Goal: Information Seeking & Learning: Learn about a topic

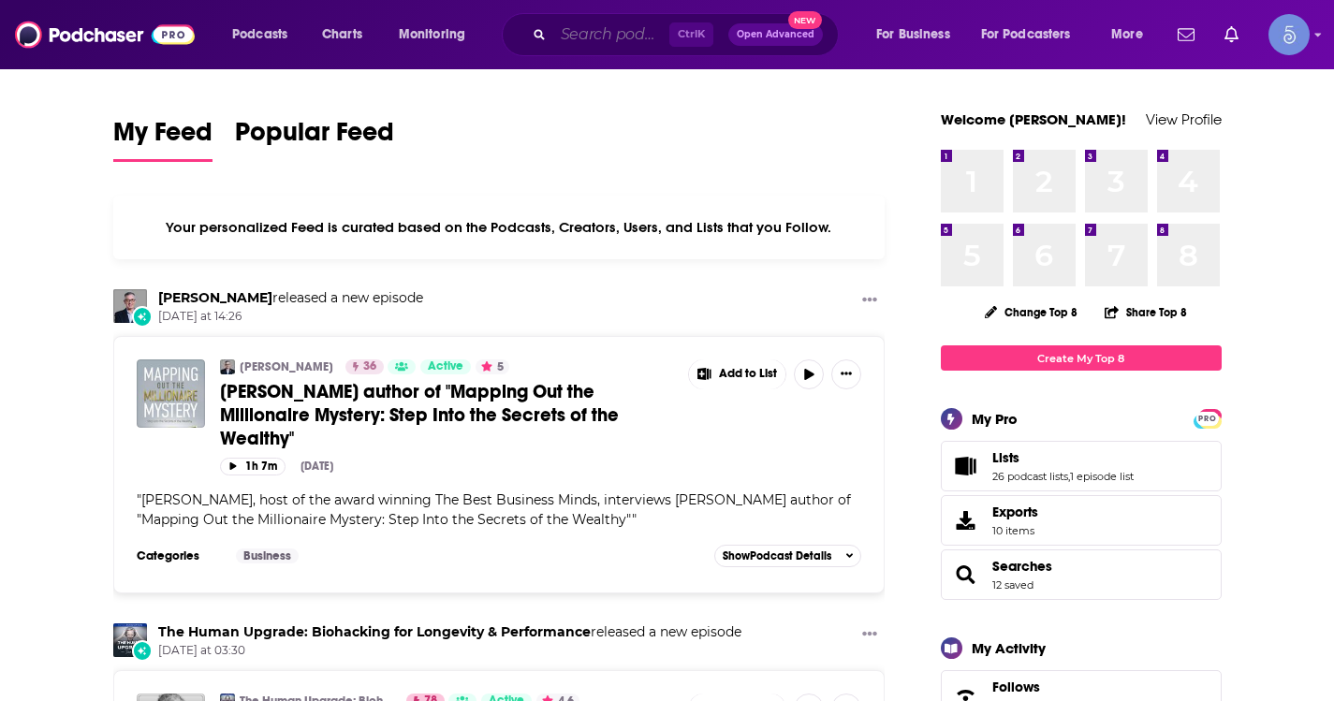
click at [589, 42] on input "Search podcasts, credits, & more..." at bounding box center [611, 35] width 116 height 30
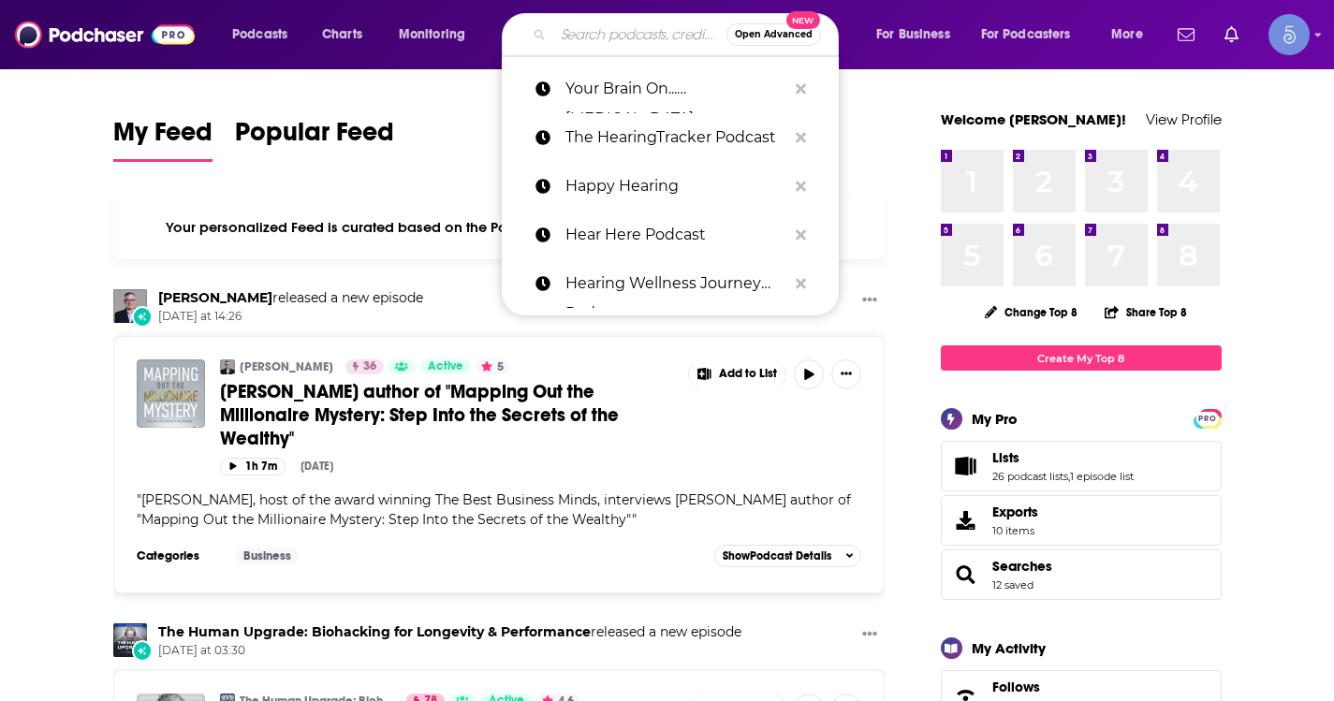
paste input "The Dr. Phil Podcast"
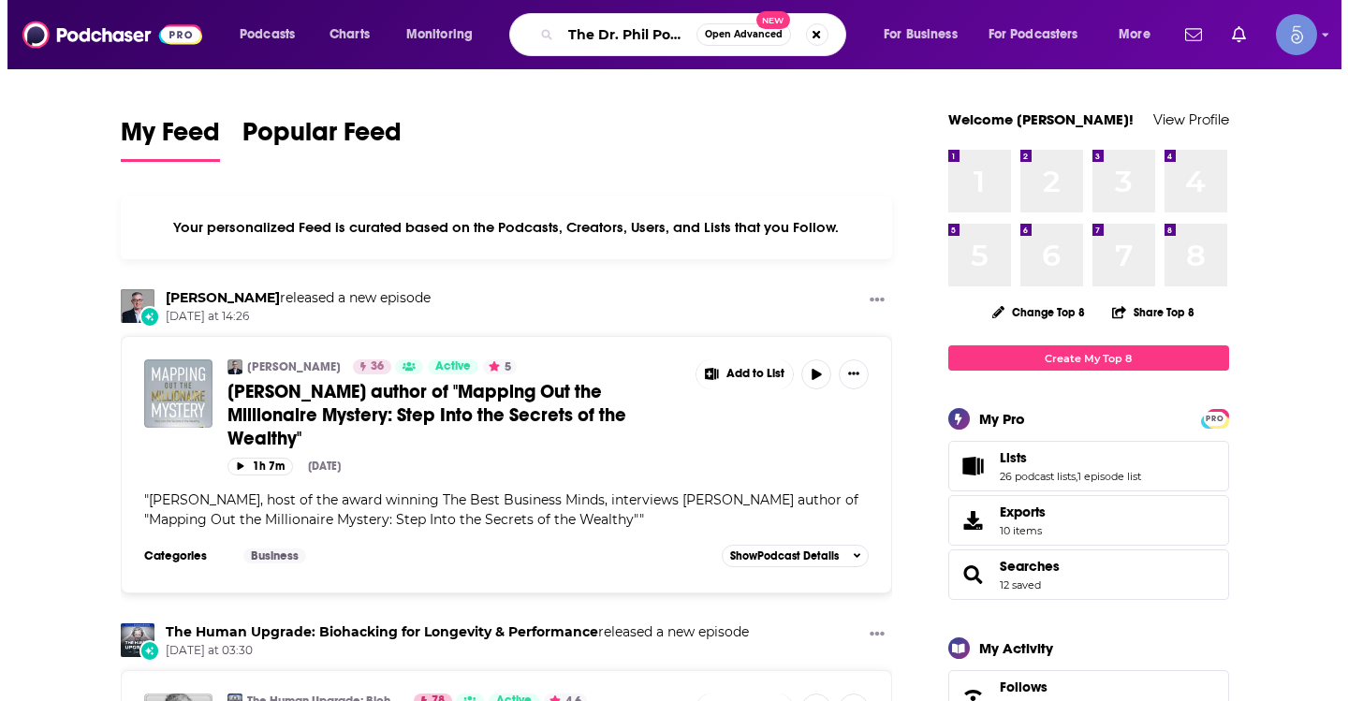
scroll to position [0, 20]
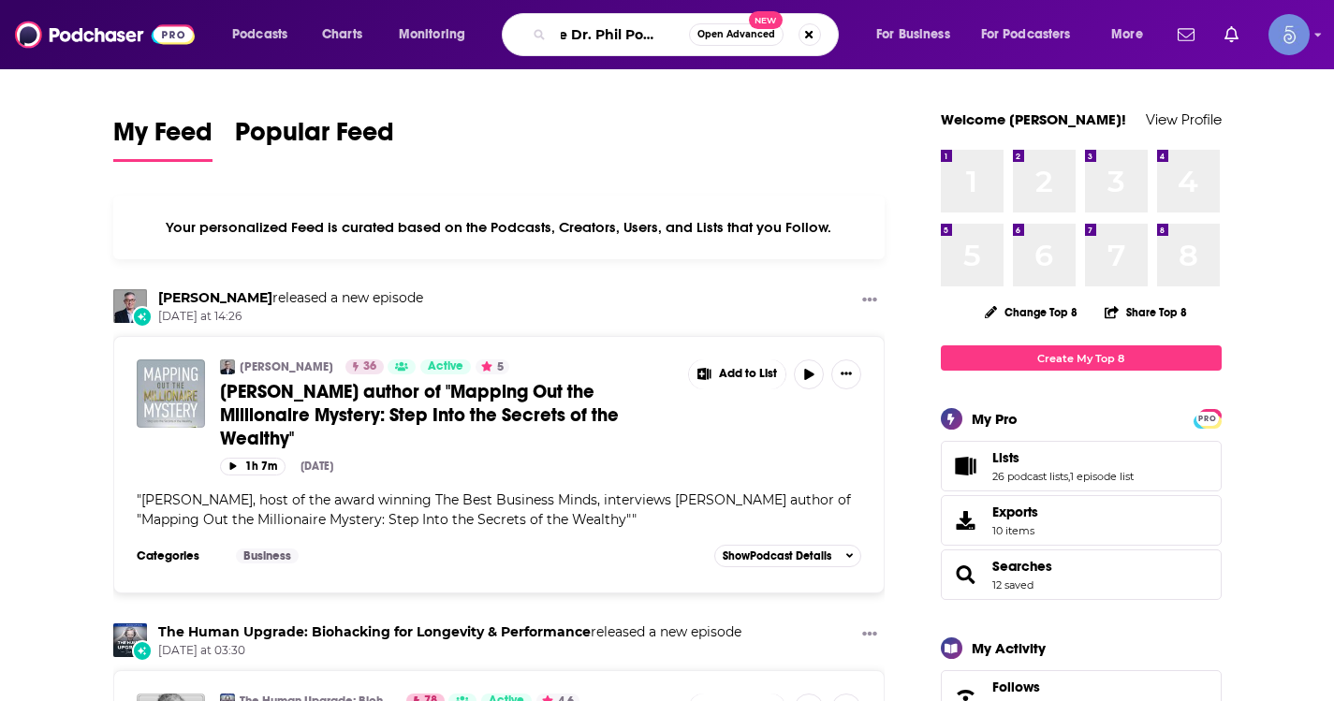
type input "The Dr. Phil Podcast"
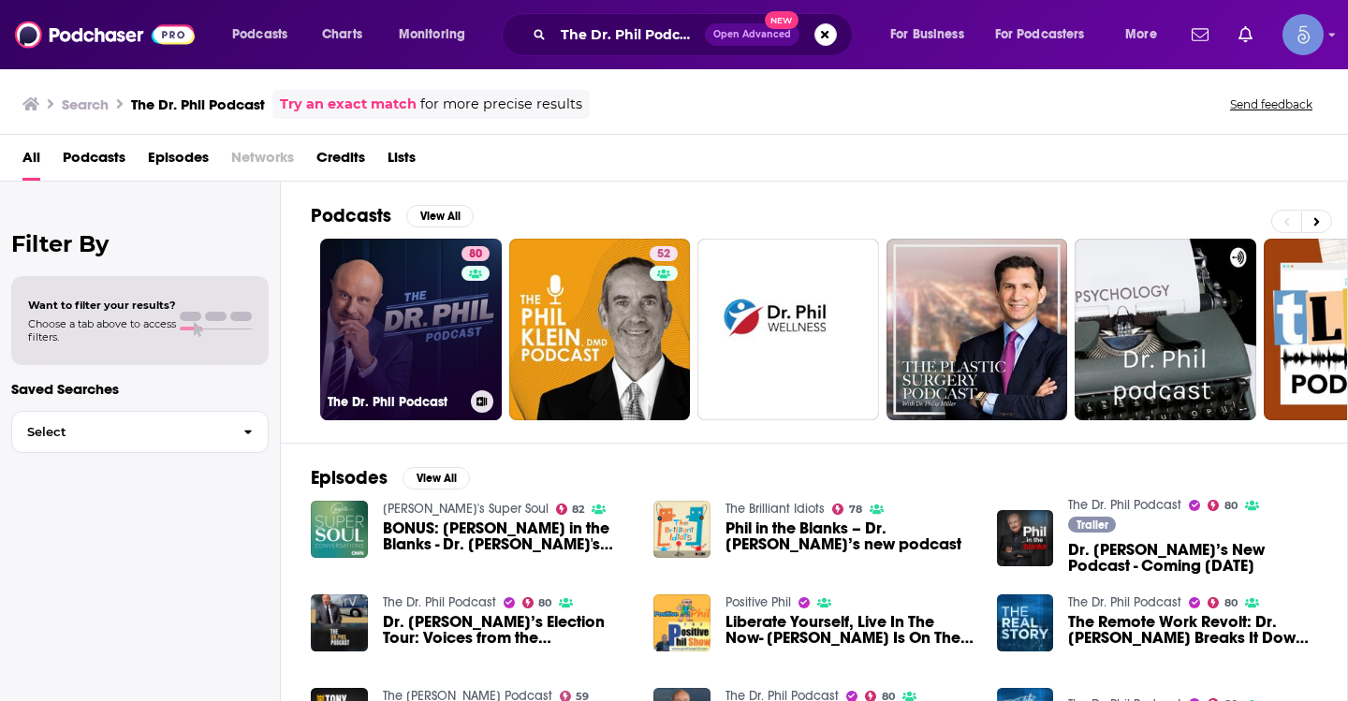
click at [431, 339] on link "80 The Dr. Phil Podcast" at bounding box center [411, 330] width 182 height 182
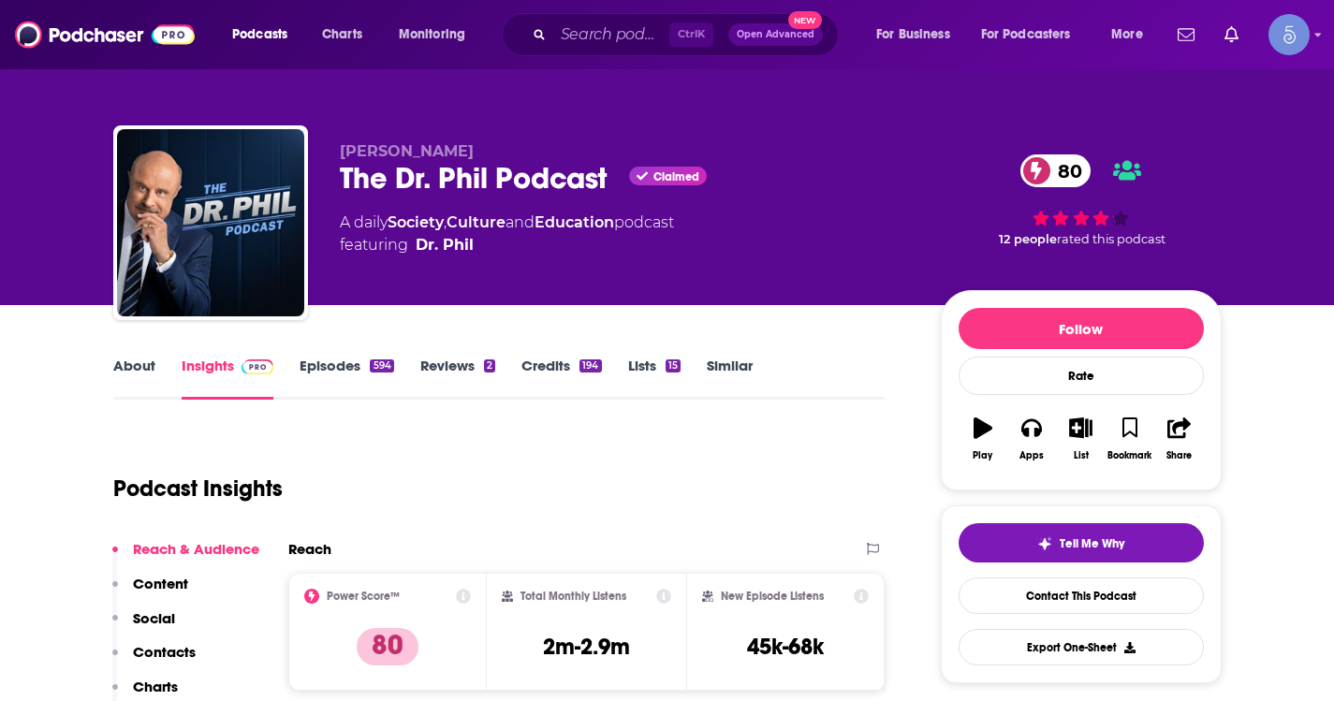
click at [137, 368] on link "About" at bounding box center [134, 378] width 42 height 43
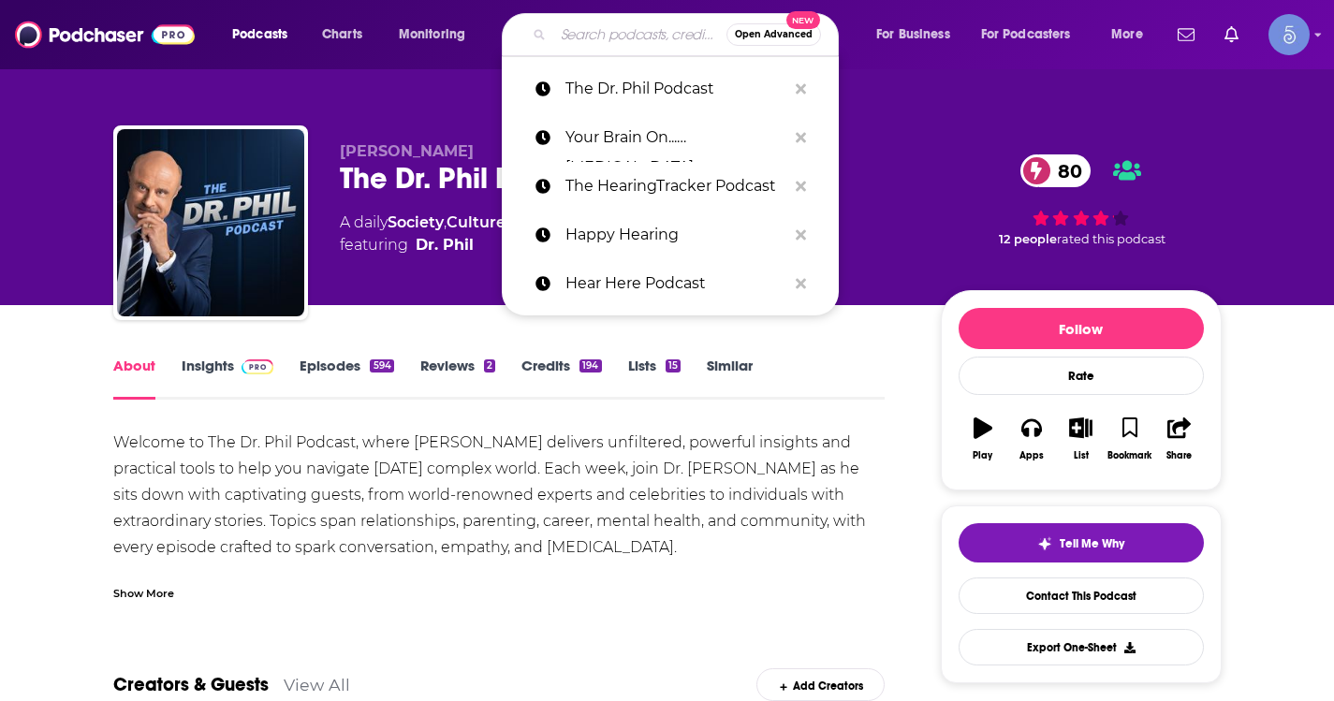
click at [620, 36] on input "Search podcasts, credits, & more..." at bounding box center [639, 35] width 173 height 30
paste input "Conversations"
type input "Conversations"
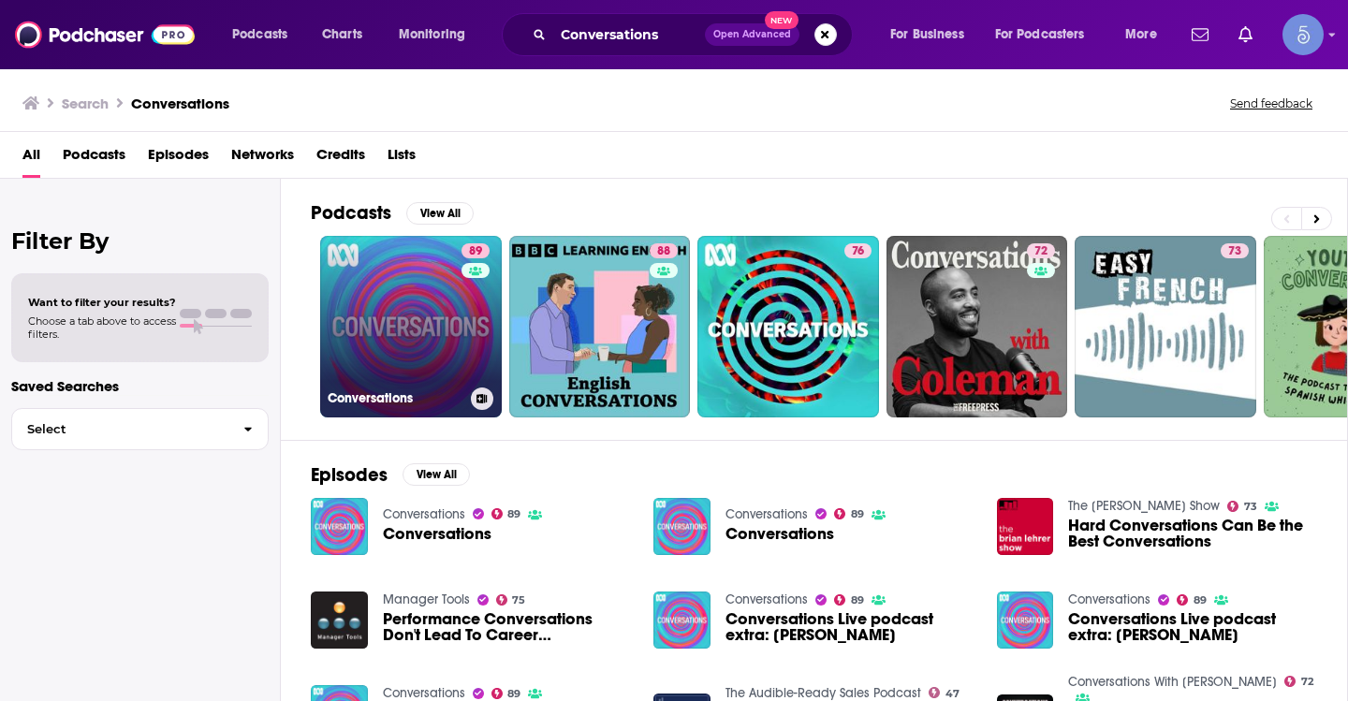
click at [439, 328] on link "89 Conversations" at bounding box center [411, 327] width 182 height 182
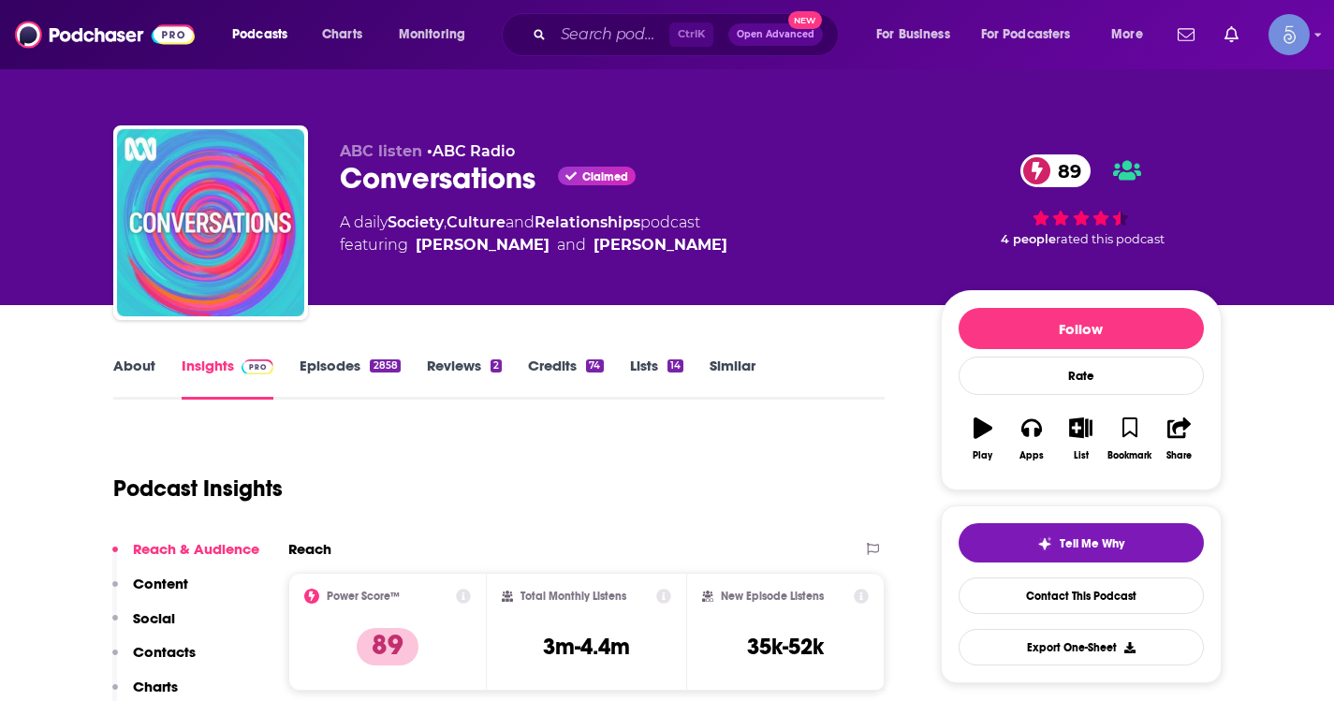
click at [148, 371] on link "About" at bounding box center [134, 378] width 42 height 43
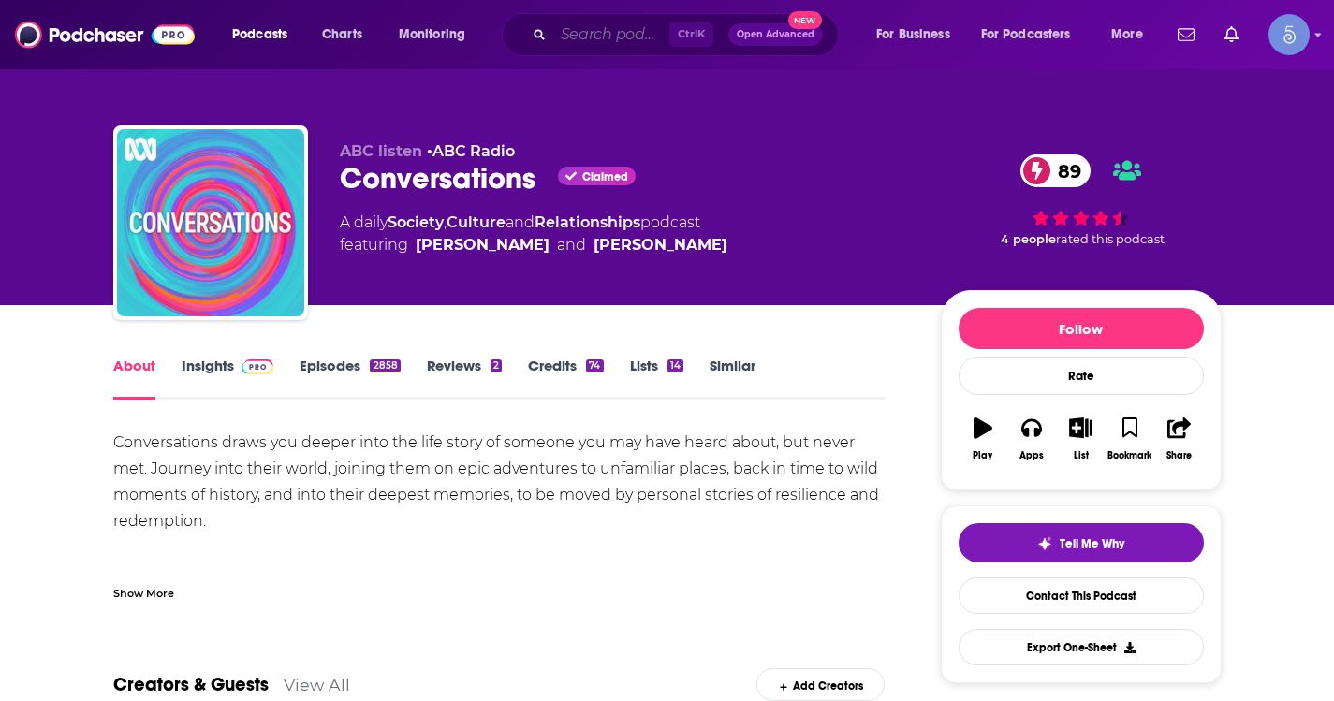
click at [582, 32] on input "Search podcasts, credits, & more..." at bounding box center [611, 35] width 116 height 30
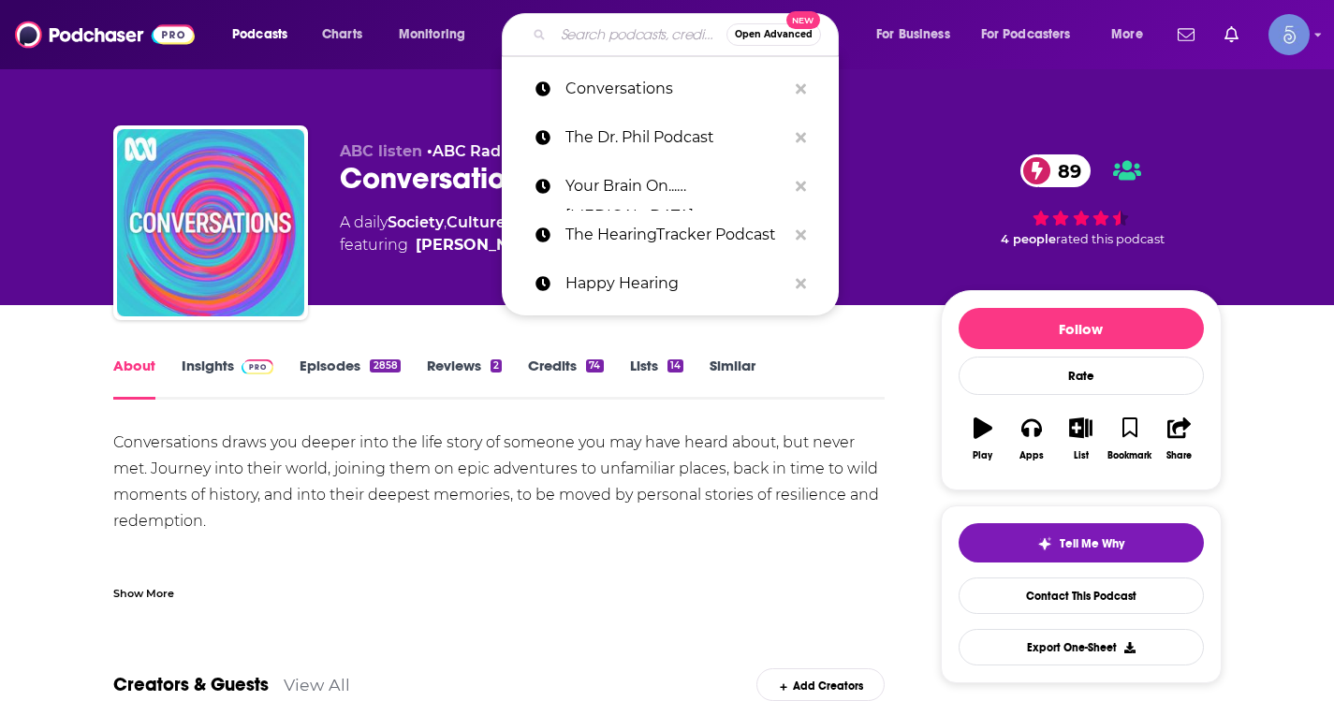
paste input "The Dream"
type input "The Dream"
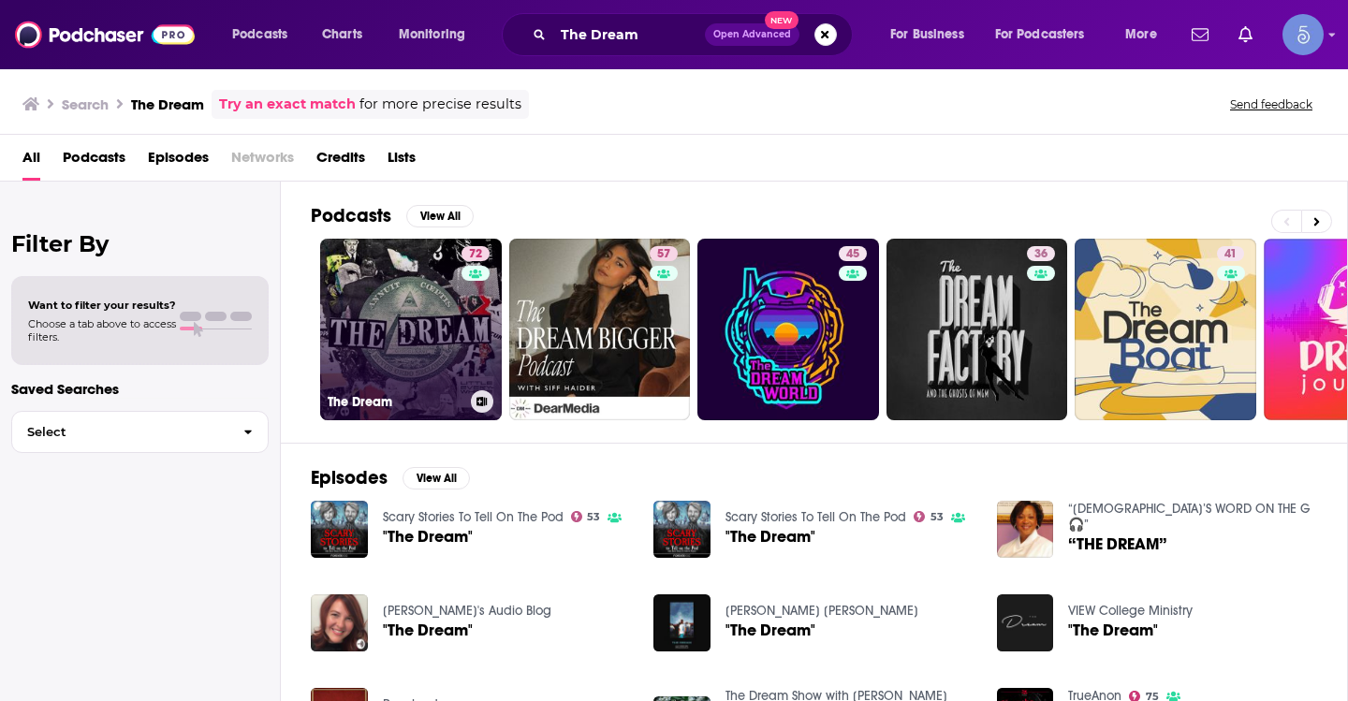
click at [392, 301] on link "72 The Dream" at bounding box center [411, 330] width 182 height 182
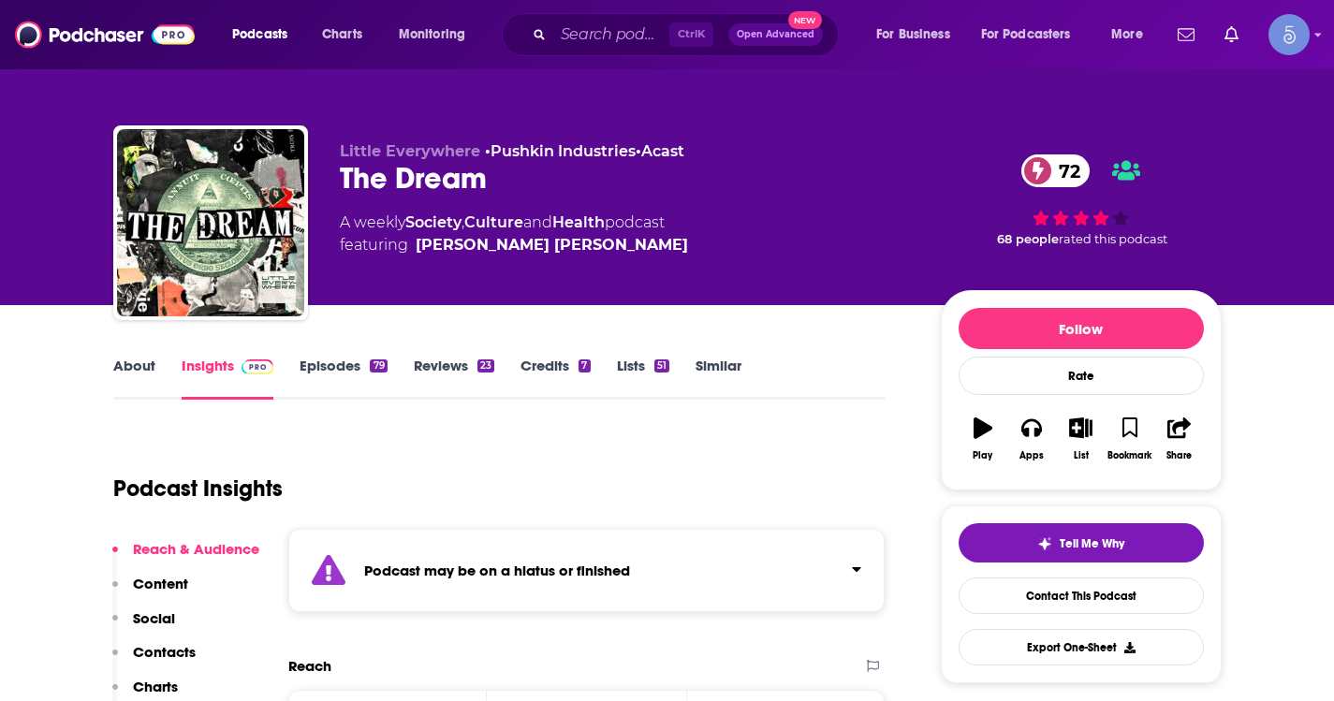
click at [137, 364] on link "About" at bounding box center [134, 378] width 42 height 43
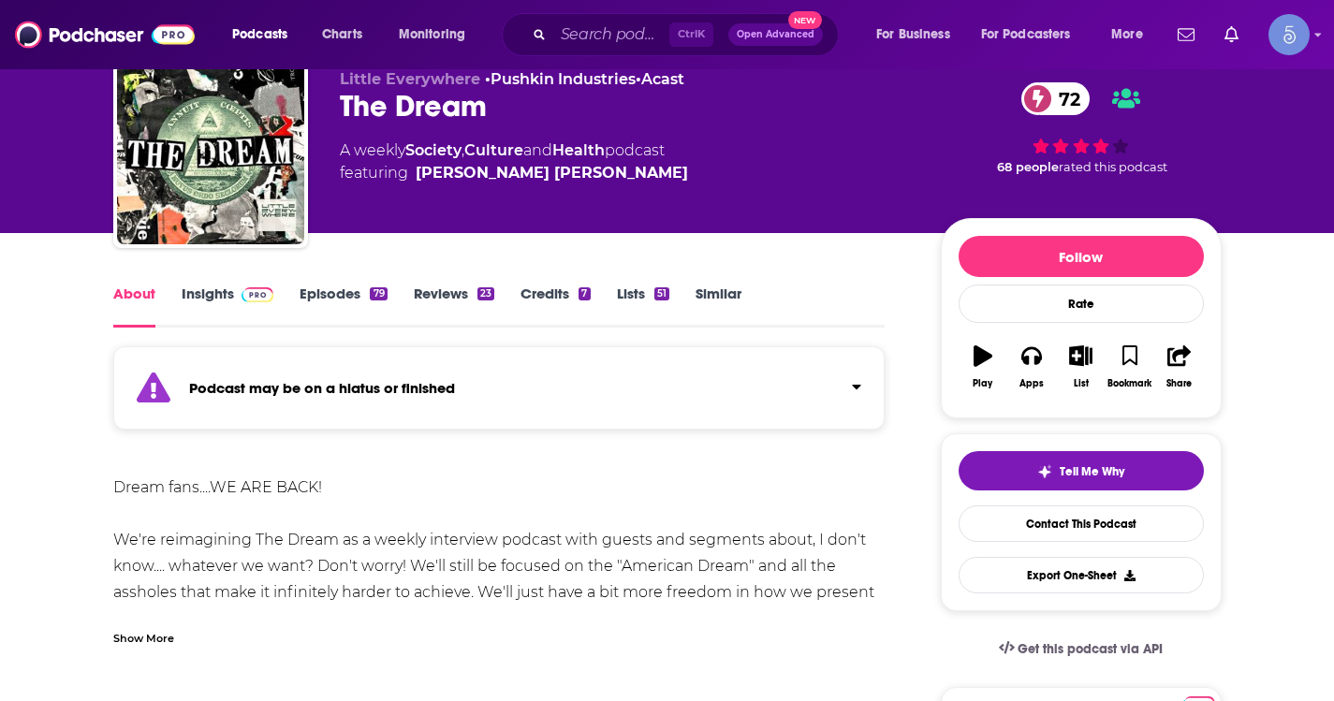
scroll to position [94, 0]
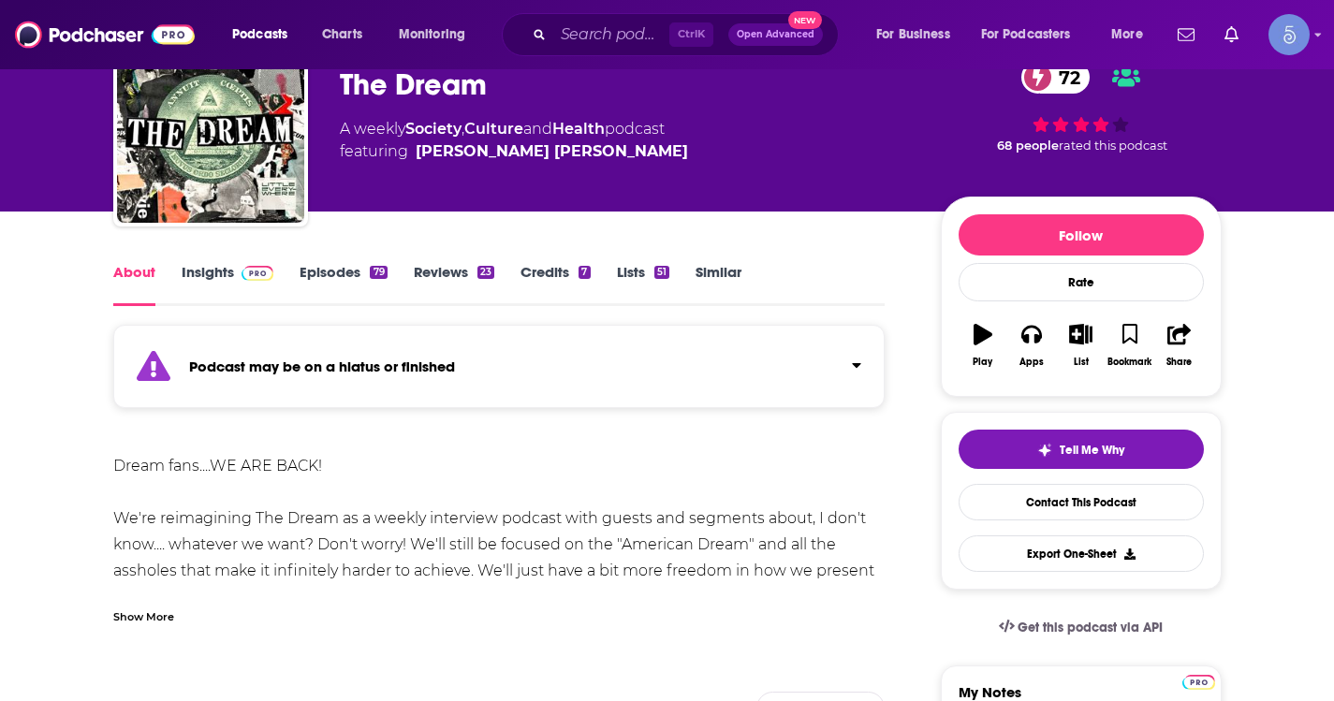
click at [130, 601] on div "Show More" at bounding box center [499, 610] width 772 height 32
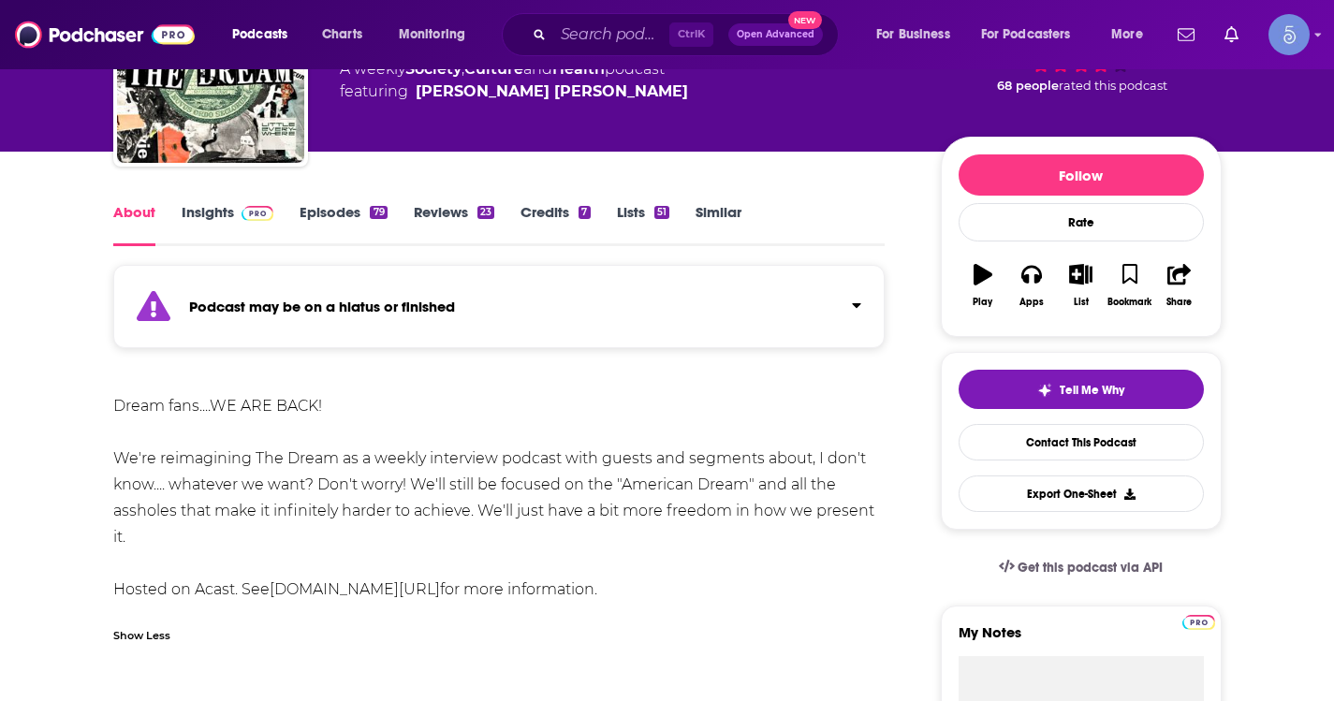
scroll to position [187, 0]
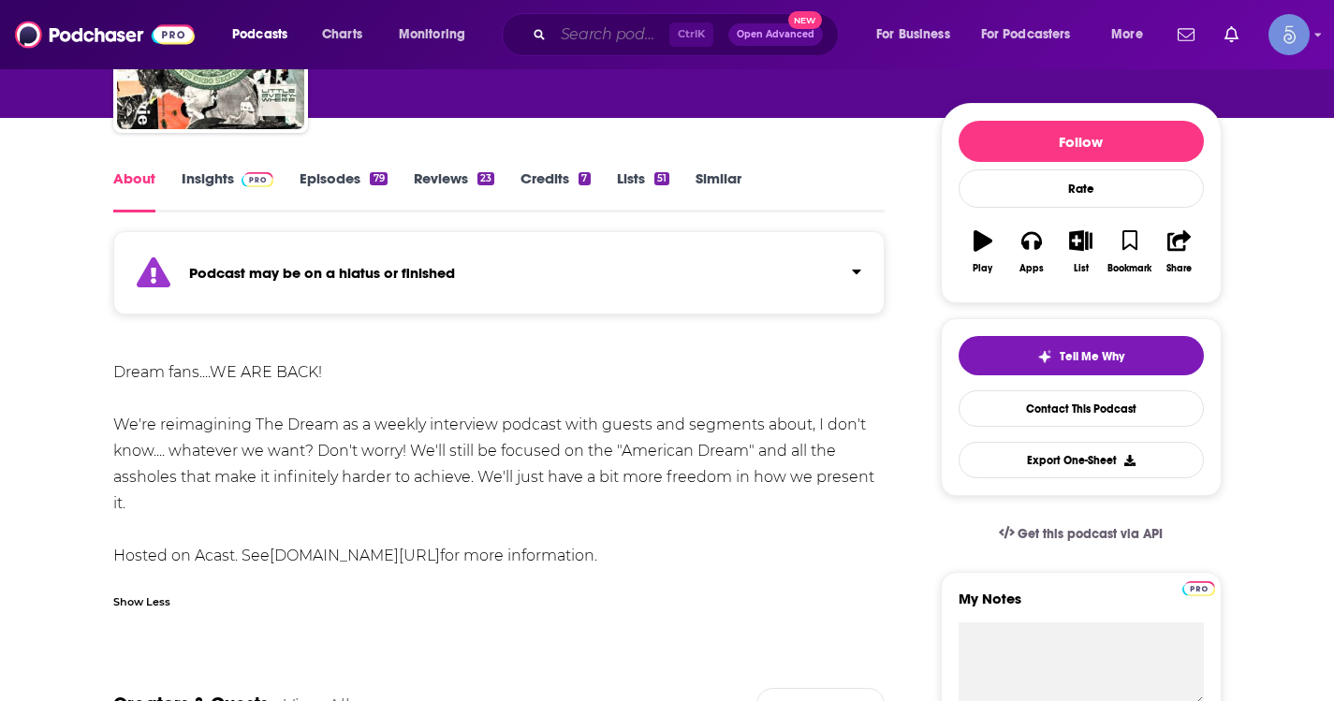
click at [569, 39] on input "Search podcasts, credits, & more..." at bounding box center [611, 35] width 116 height 30
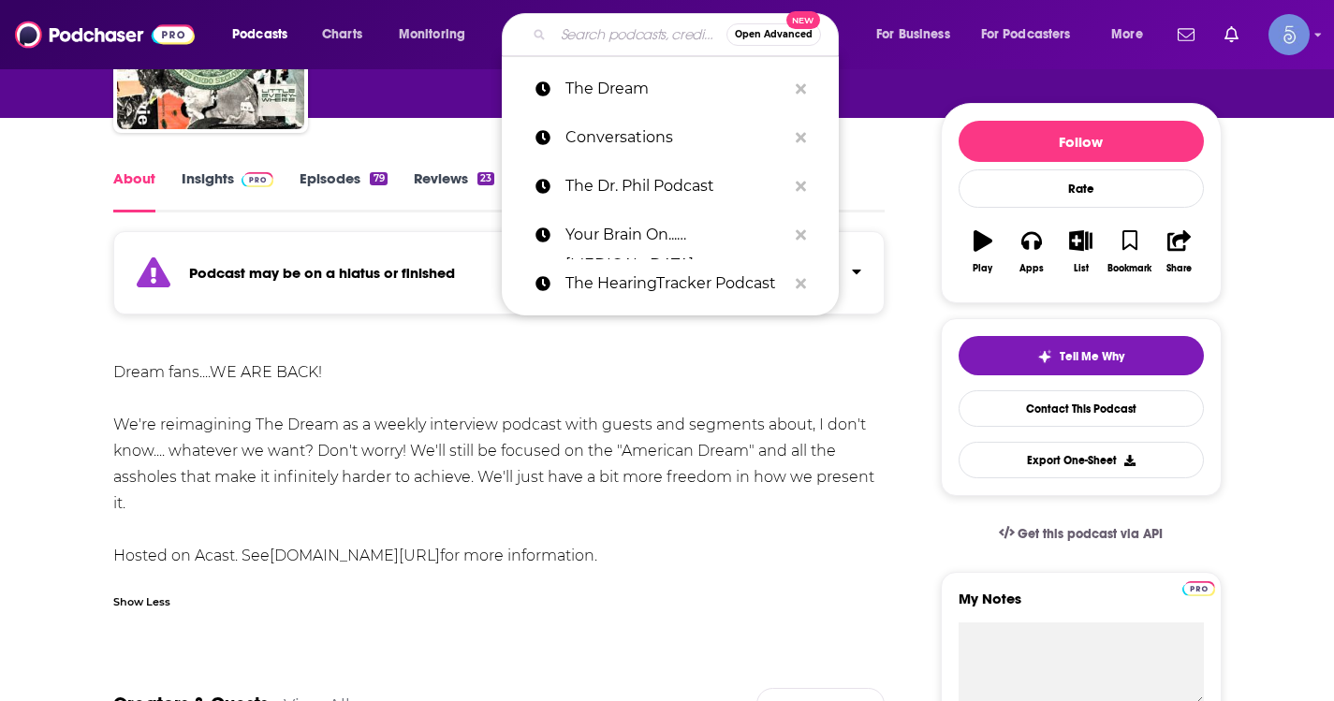
paste input "MeSsy with [PERSON_NAME] & [PERSON_NAME]"
type input "MeSsy with [PERSON_NAME] & [PERSON_NAME]"
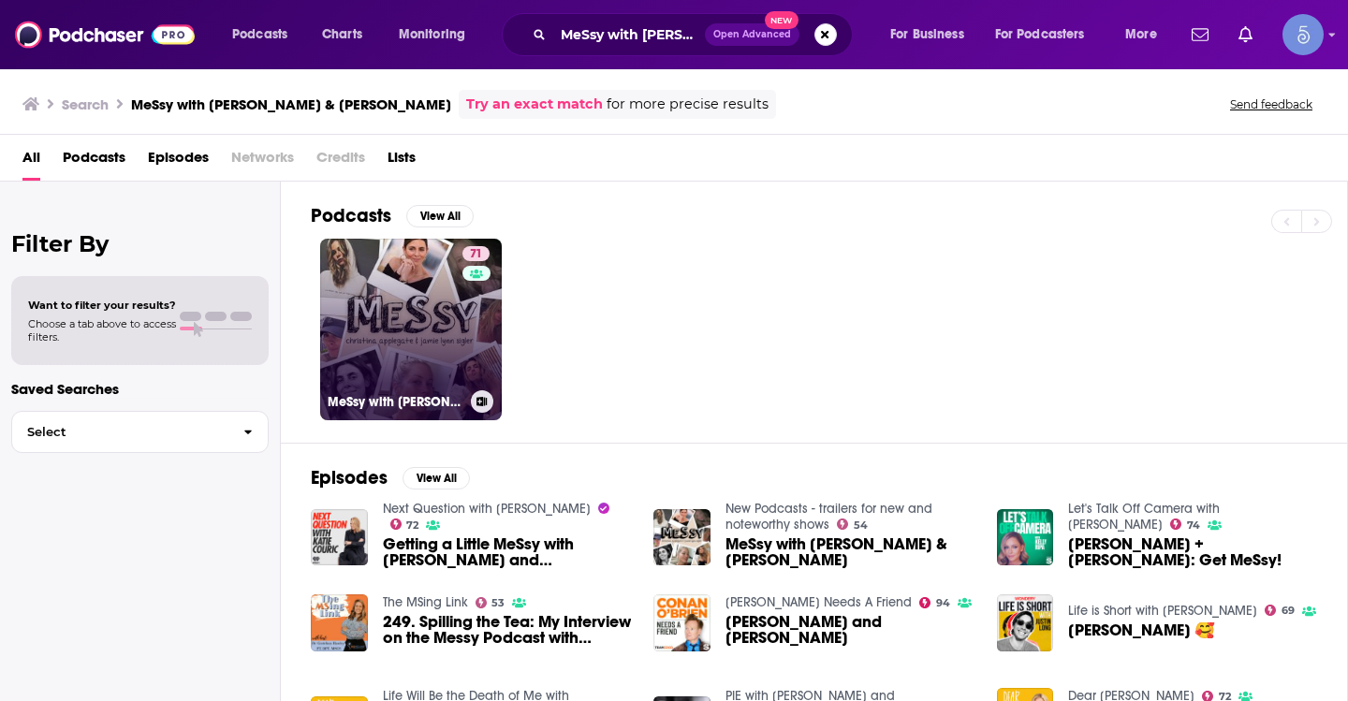
click at [415, 317] on link "71 MeSsy with [PERSON_NAME] & [PERSON_NAME]" at bounding box center [411, 330] width 182 height 182
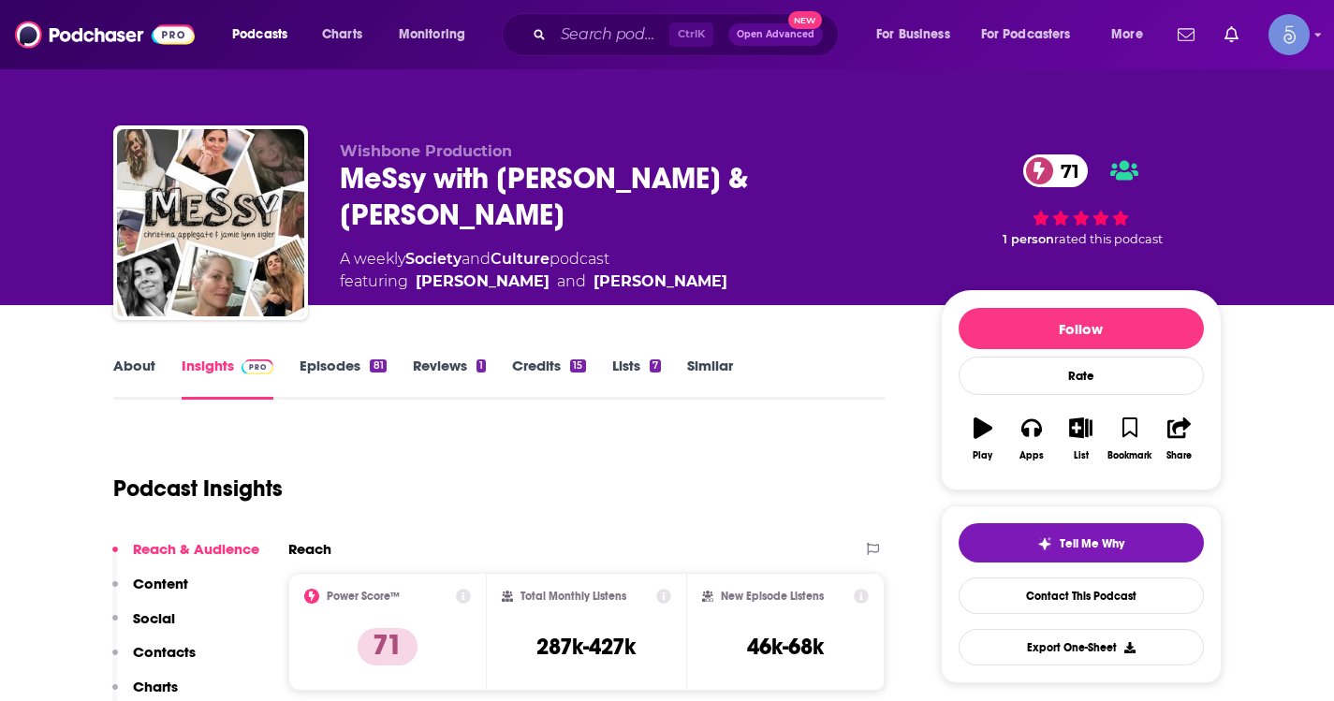
click at [146, 362] on link "About" at bounding box center [134, 378] width 42 height 43
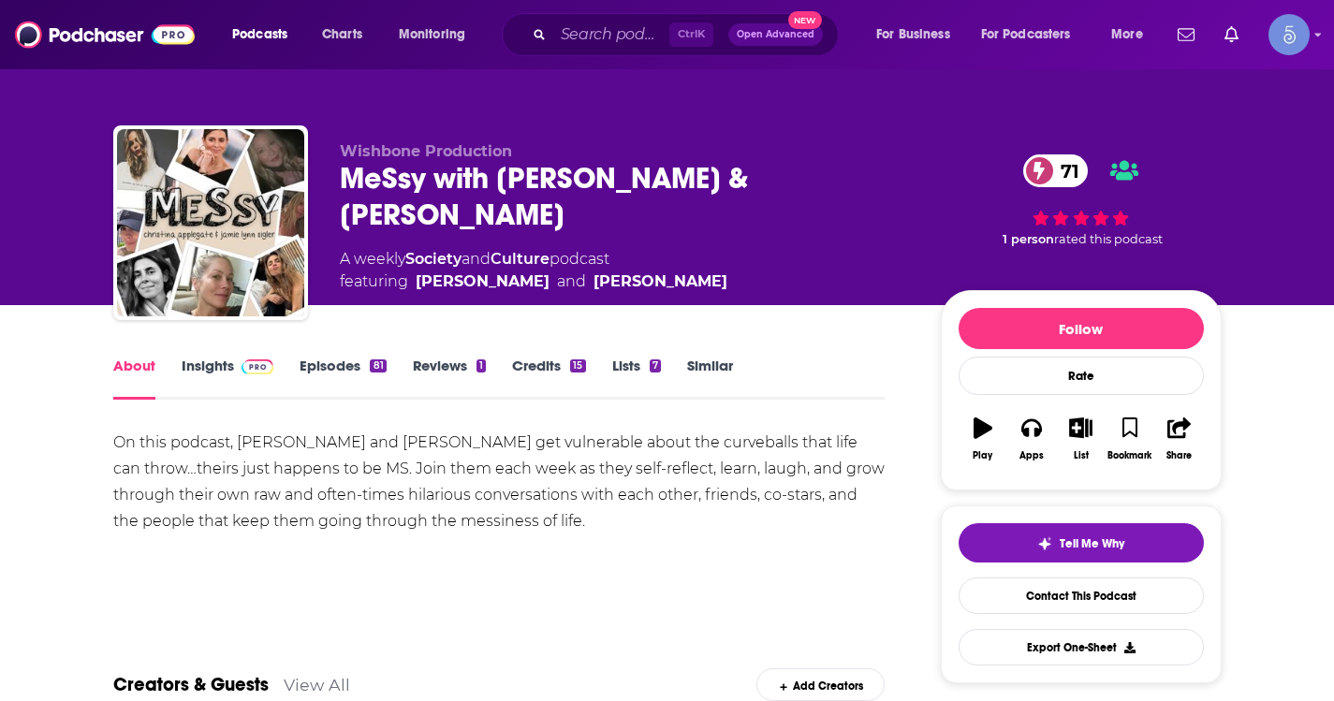
click at [363, 368] on link "Episodes 81" at bounding box center [343, 378] width 86 height 43
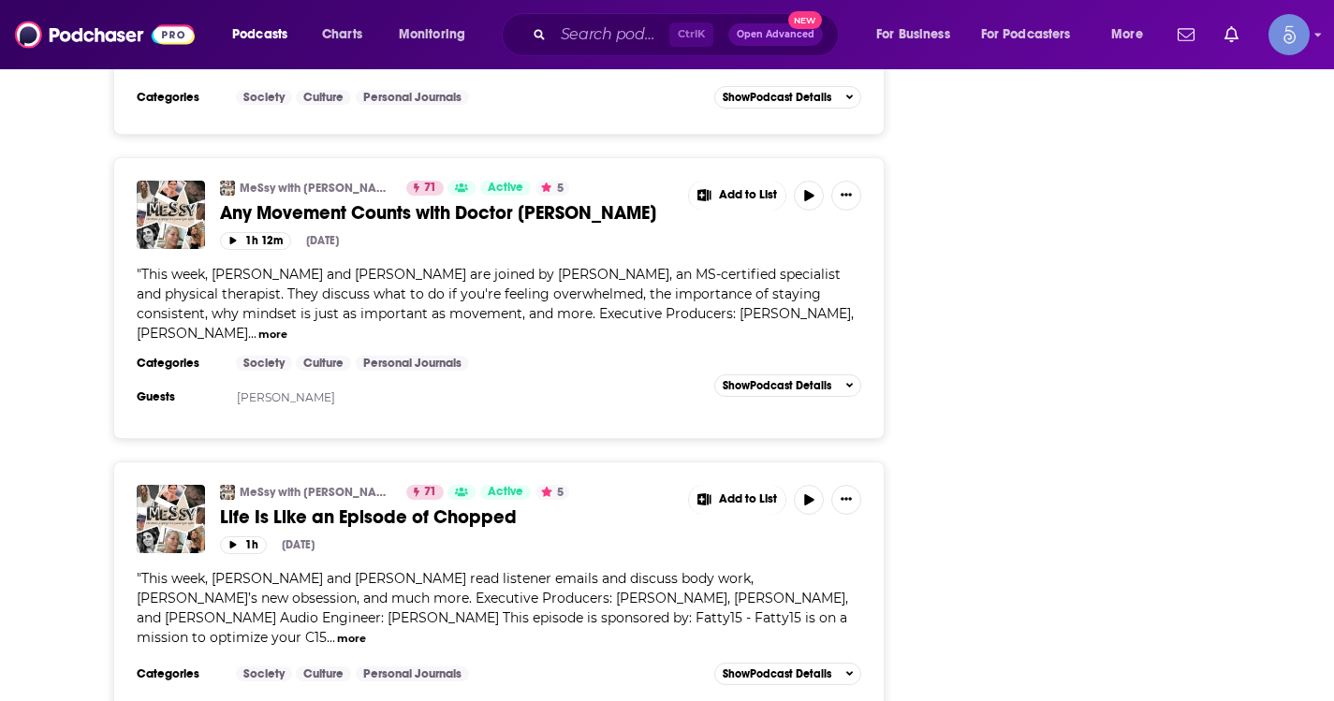
scroll to position [3277, 0]
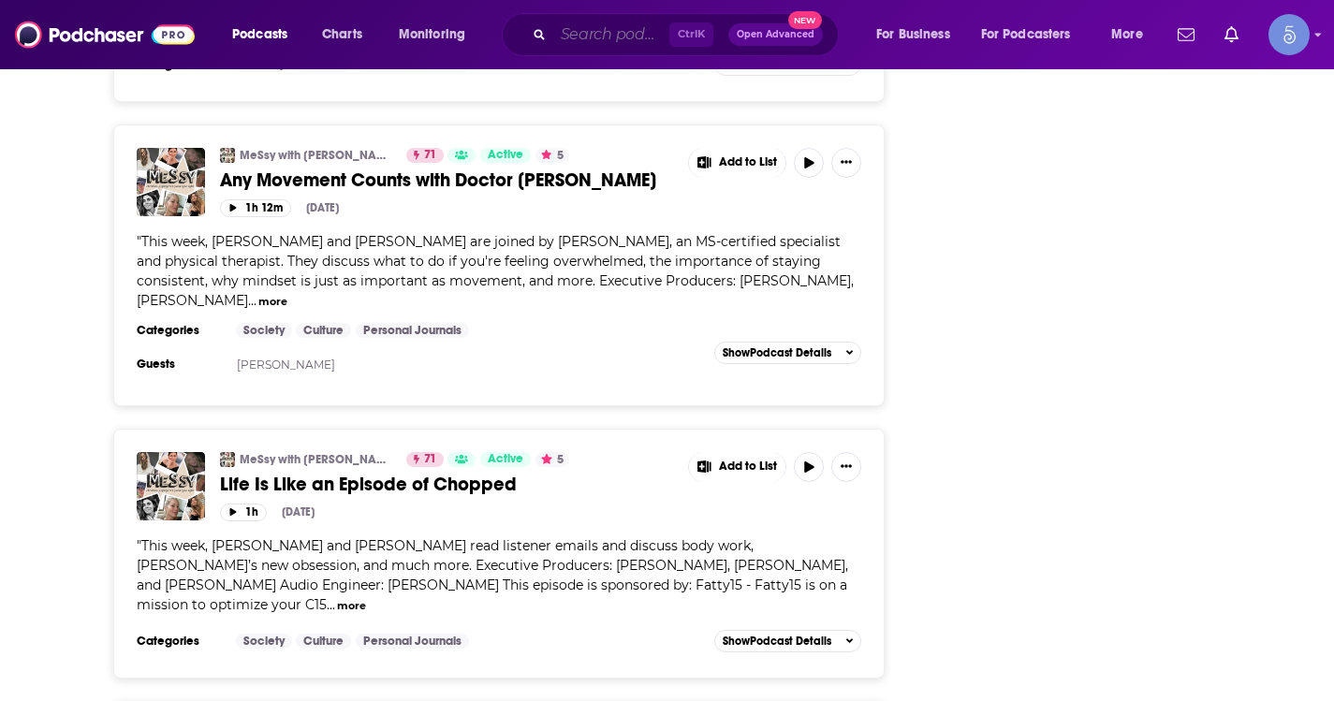
click at [592, 35] on input "Search podcasts, credits, & more..." at bounding box center [611, 35] width 116 height 30
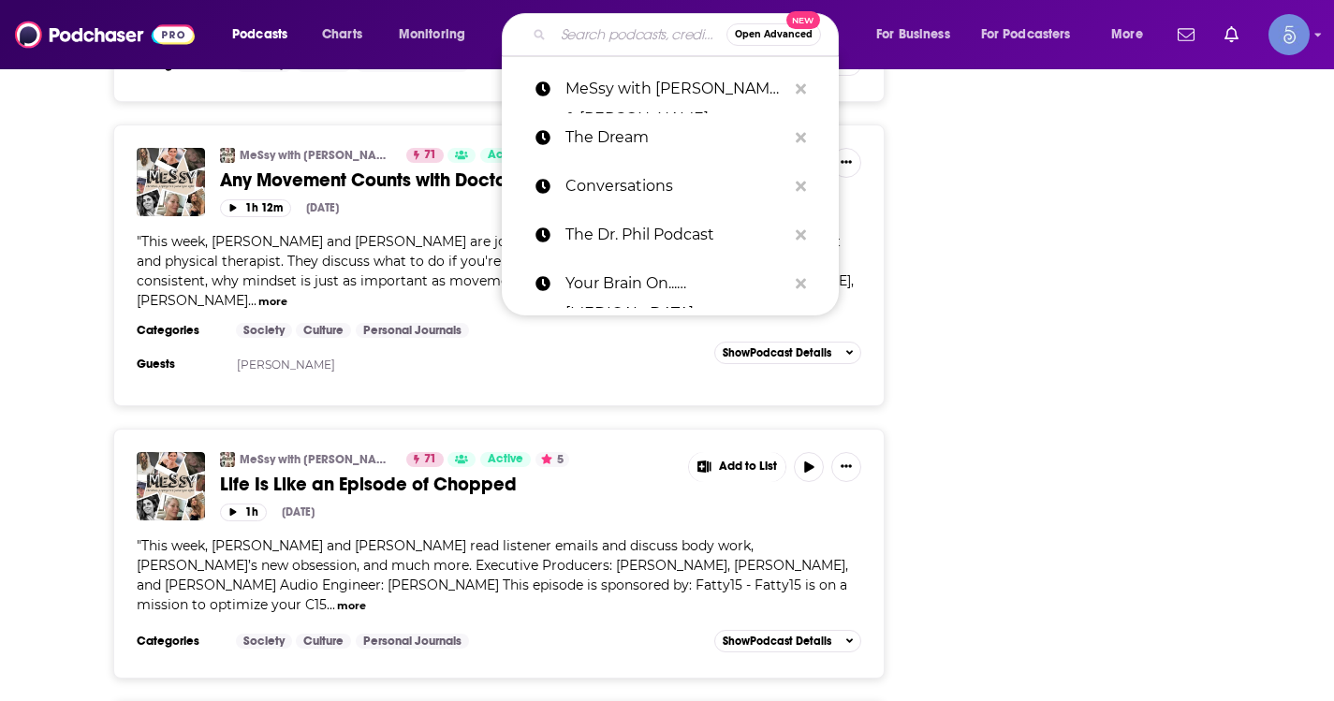
paste input "The Lively Show"
type input "The Lively Show"
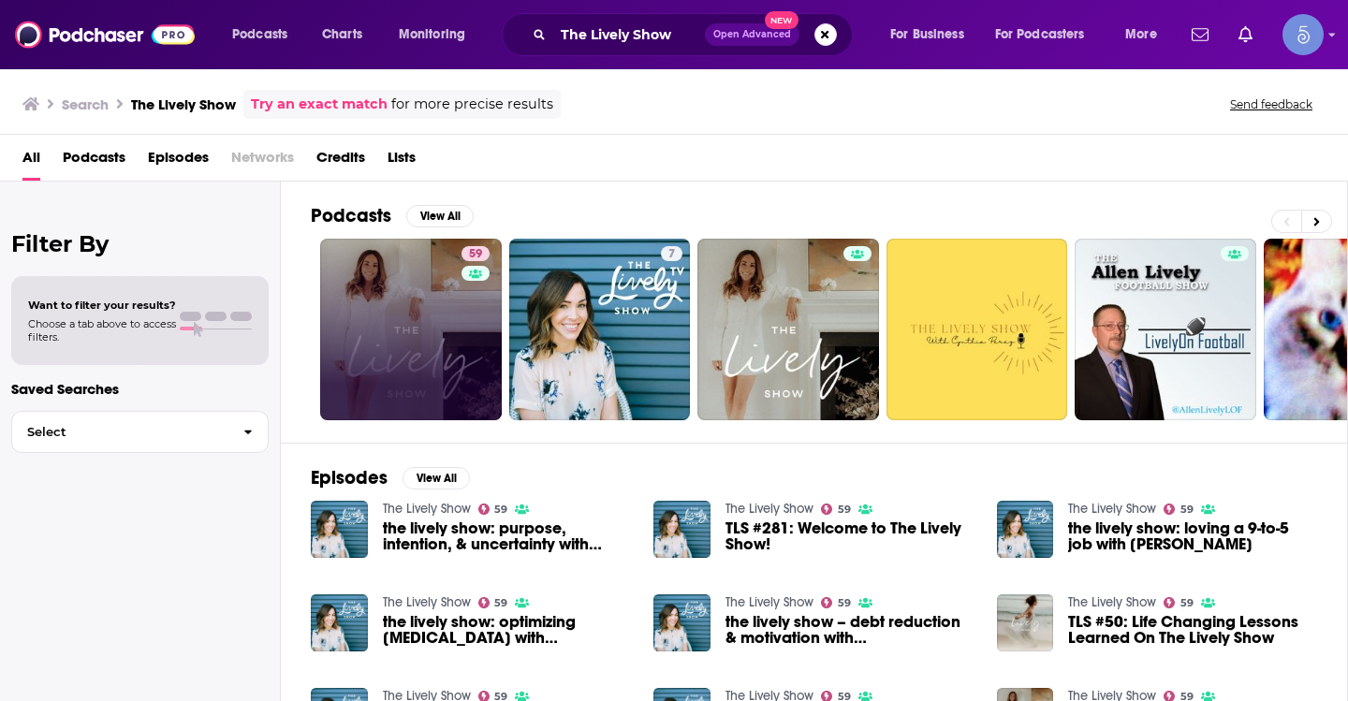
drag, startPoint x: 458, startPoint y: 266, endPoint x: 448, endPoint y: 294, distance: 29.6
click at [431, 316] on link "59 The Lively Show" at bounding box center [411, 330] width 182 height 182
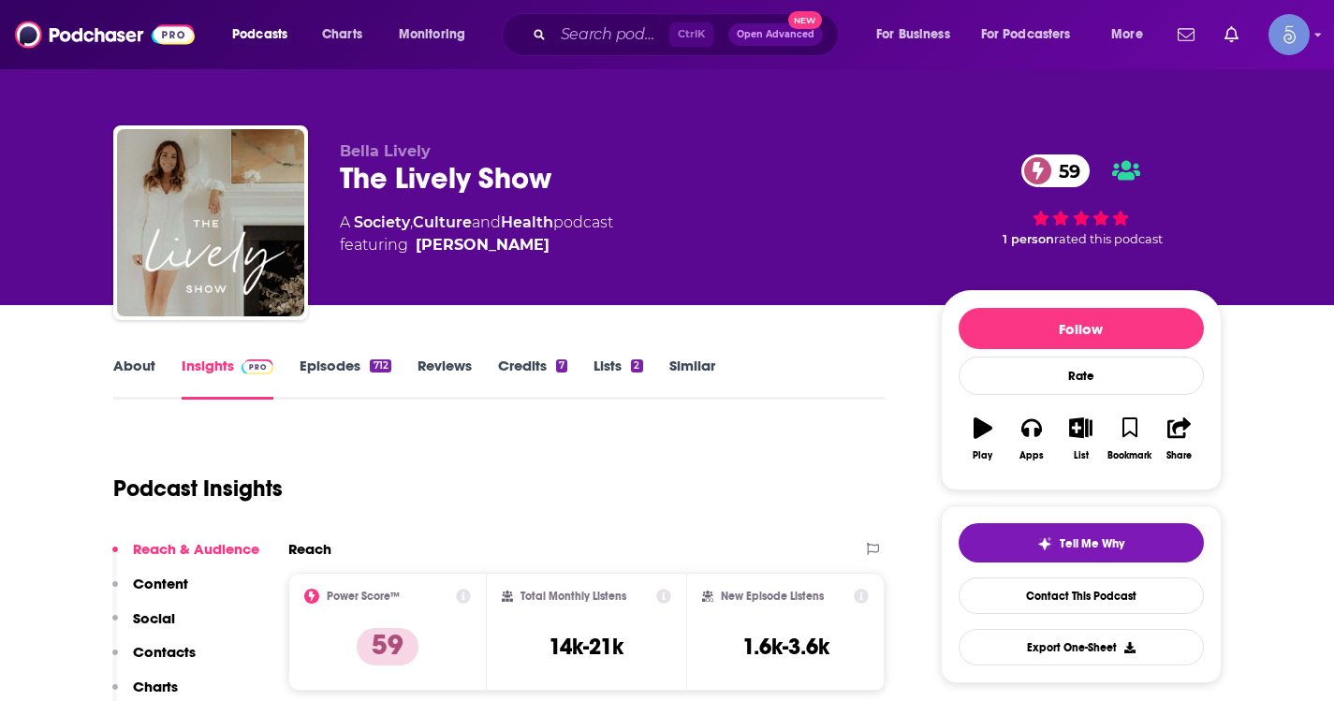
click at [143, 371] on link "About" at bounding box center [134, 378] width 42 height 43
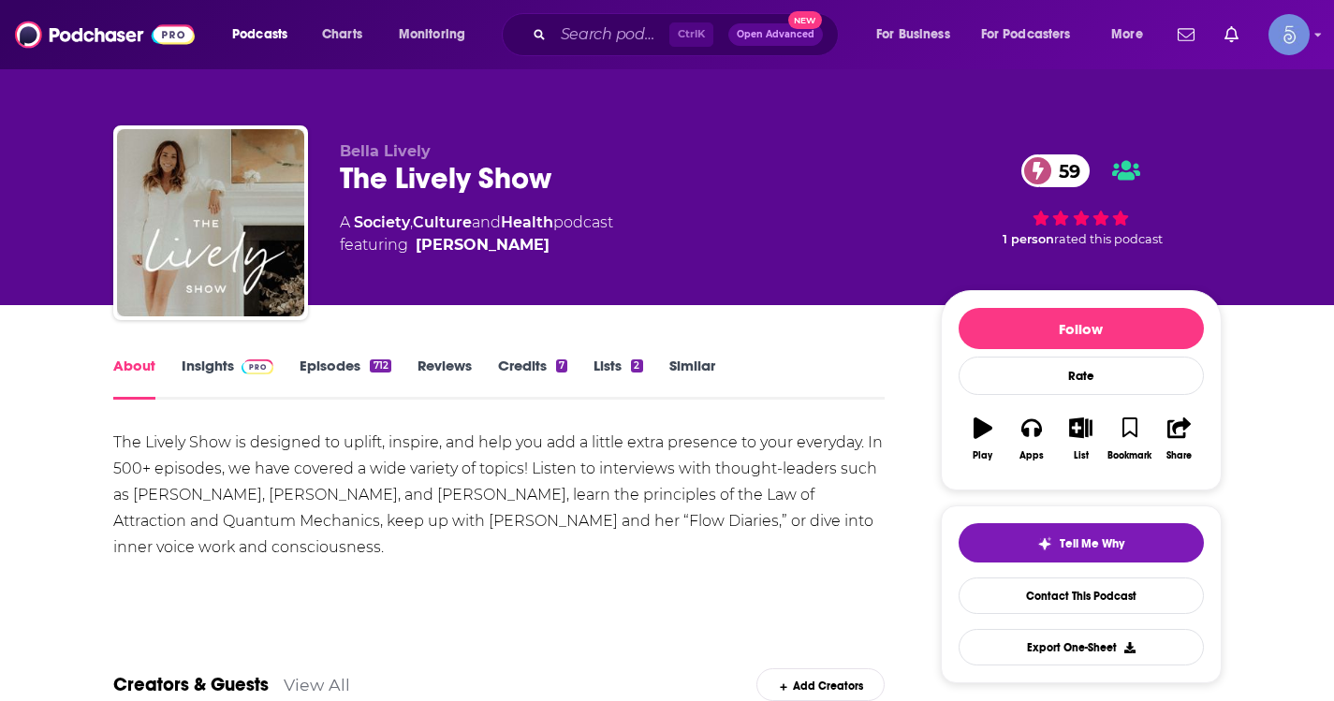
click at [203, 358] on link "Insights" at bounding box center [228, 378] width 93 height 43
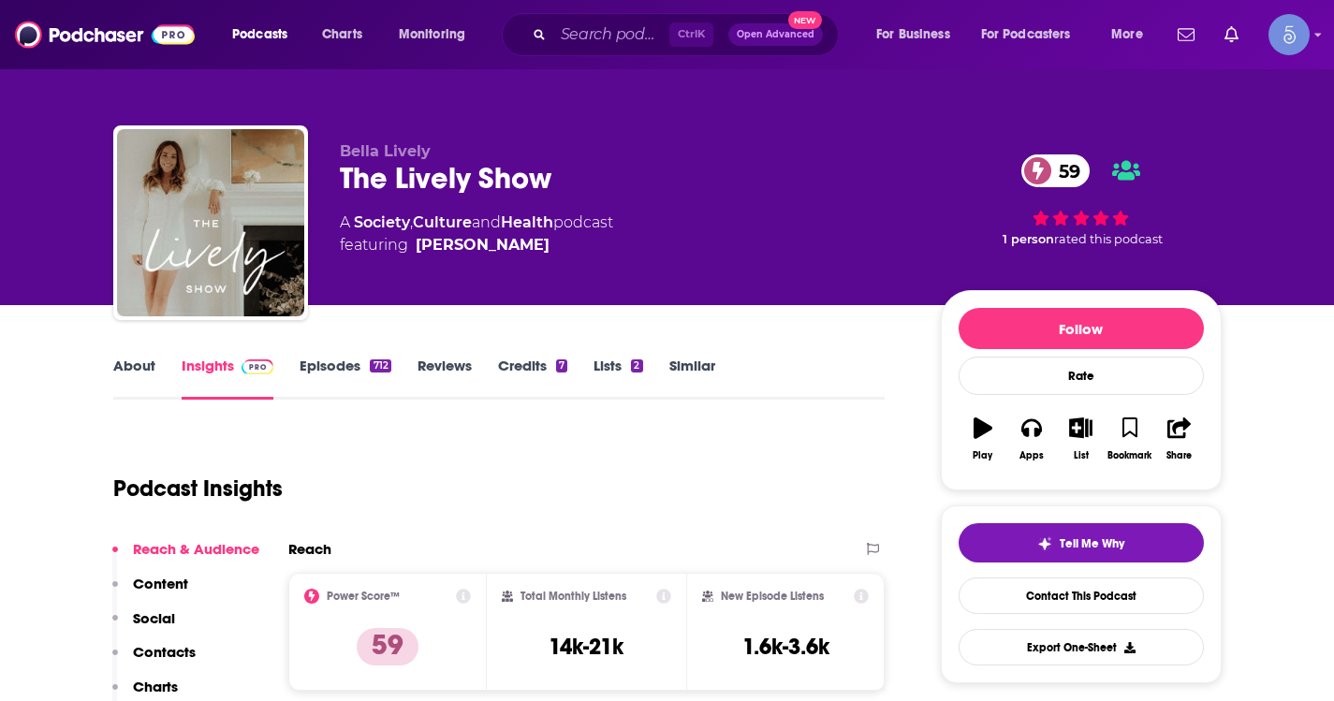
click at [317, 358] on link "Episodes 712" at bounding box center [345, 378] width 91 height 43
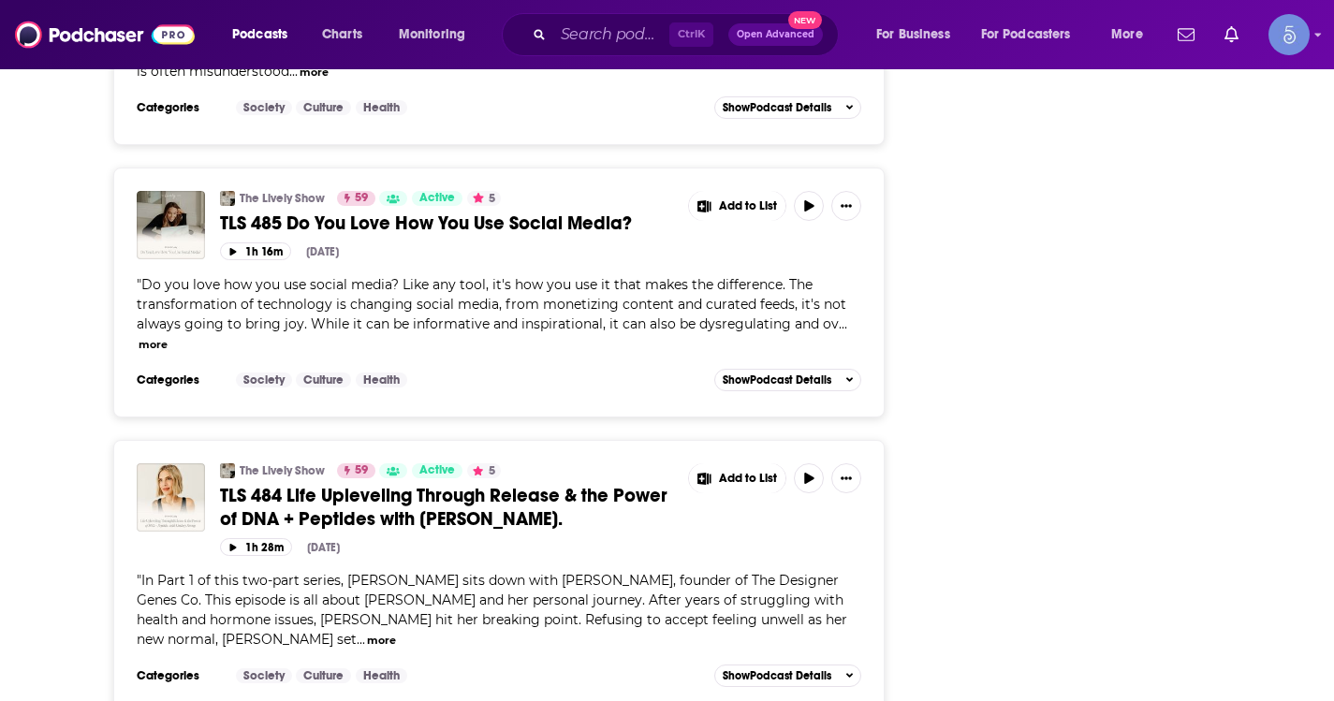
scroll to position [3932, 0]
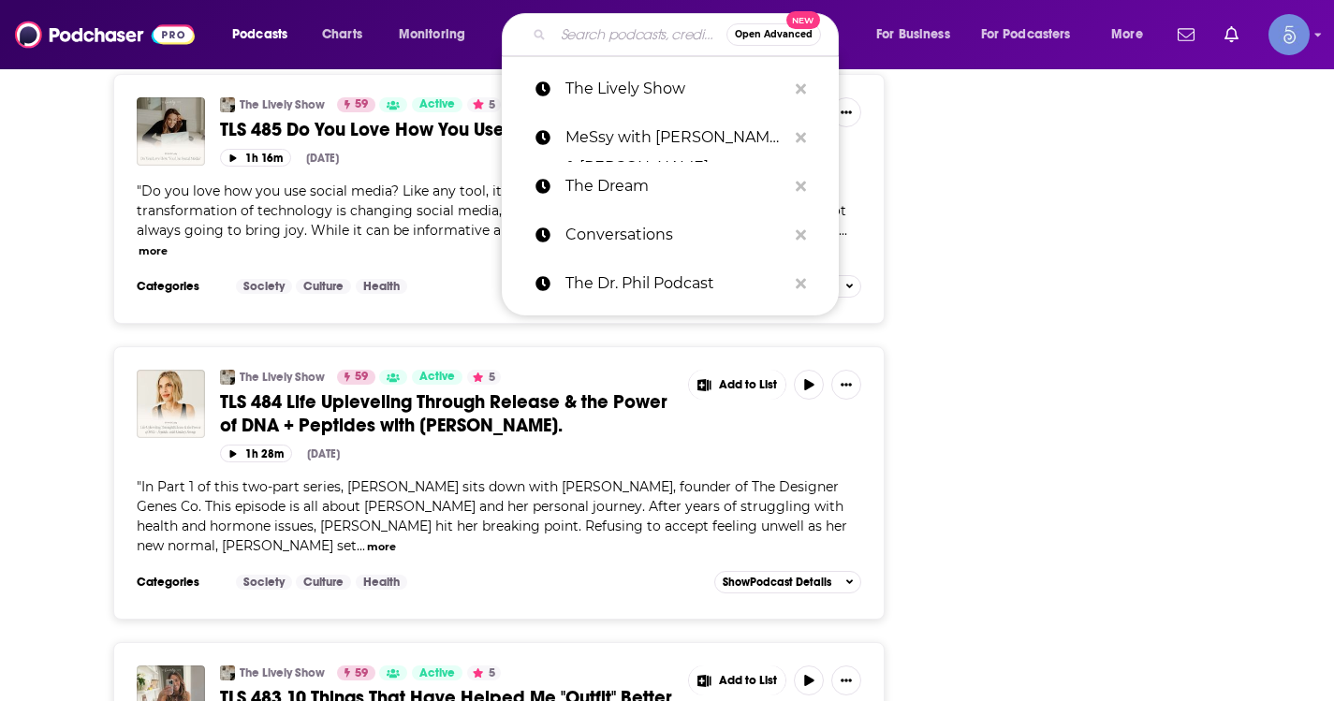
click at [600, 35] on input "Search podcasts, credits, & more..." at bounding box center [639, 35] width 173 height 30
paste input "Let's Talk Off Camera with [PERSON_NAME]"
type input "Let's Talk Off Camera with [PERSON_NAME]"
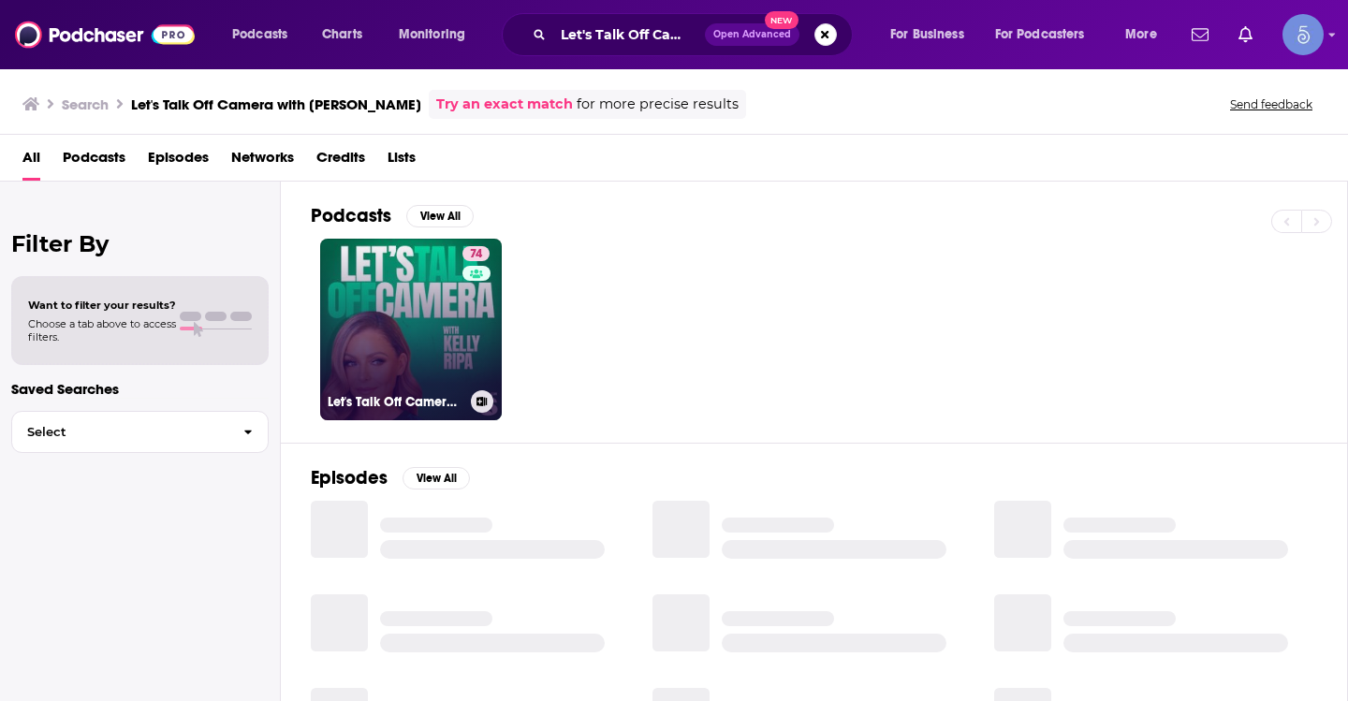
click at [375, 326] on link "74 Let's Talk Off Camera with [PERSON_NAME]" at bounding box center [411, 330] width 182 height 182
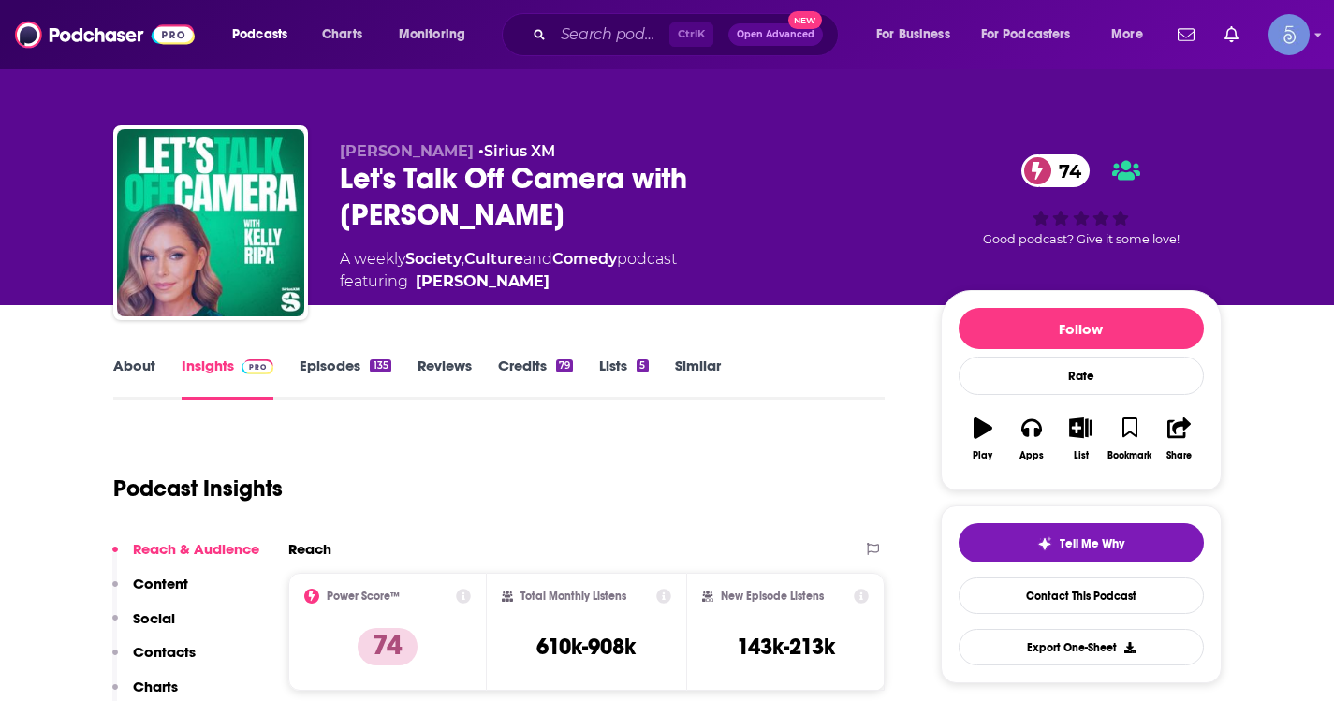
click at [149, 370] on link "About" at bounding box center [134, 378] width 42 height 43
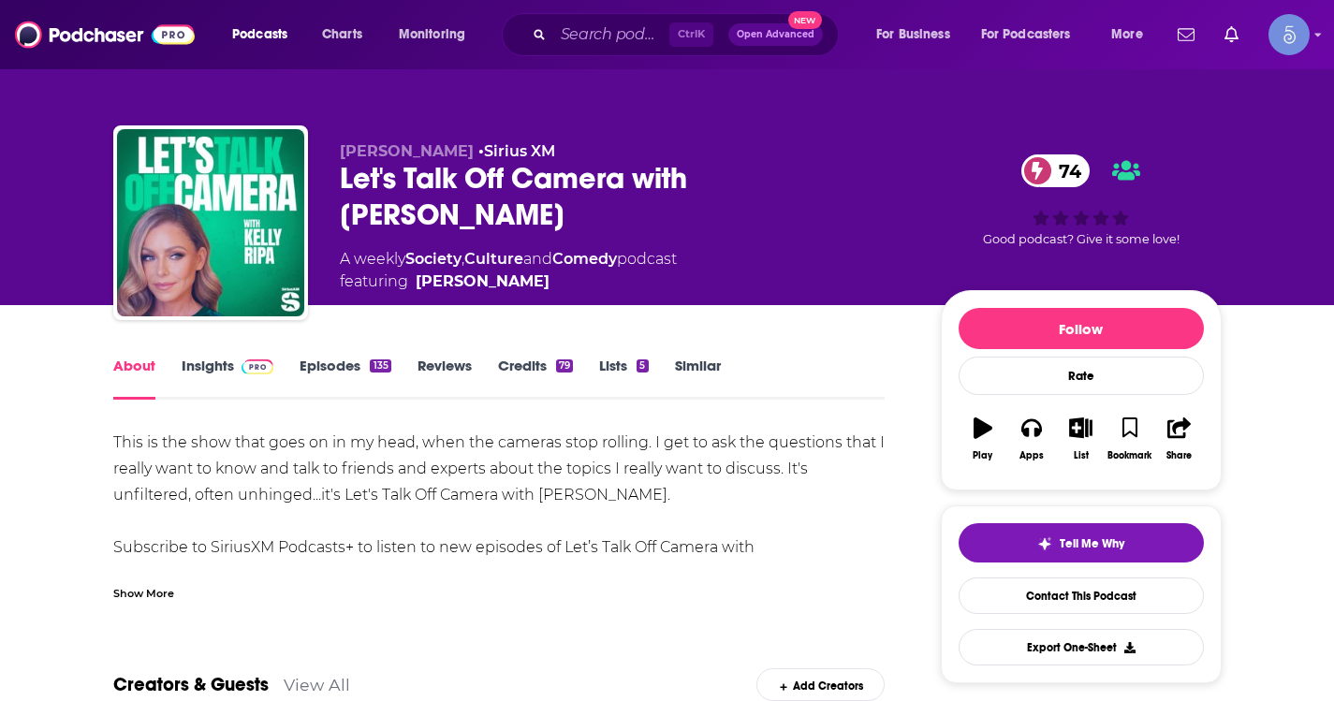
click at [167, 595] on div "Show More" at bounding box center [143, 592] width 61 height 18
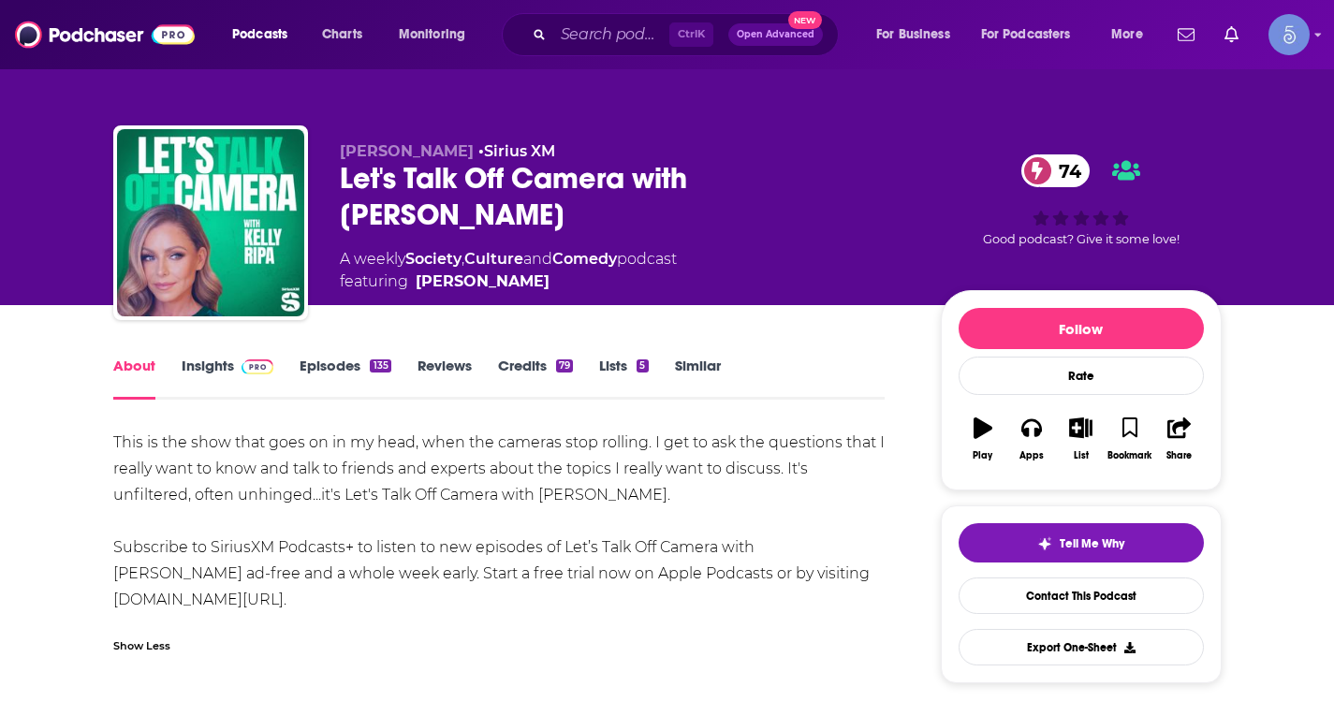
click at [227, 376] on link "Insights" at bounding box center [228, 378] width 93 height 43
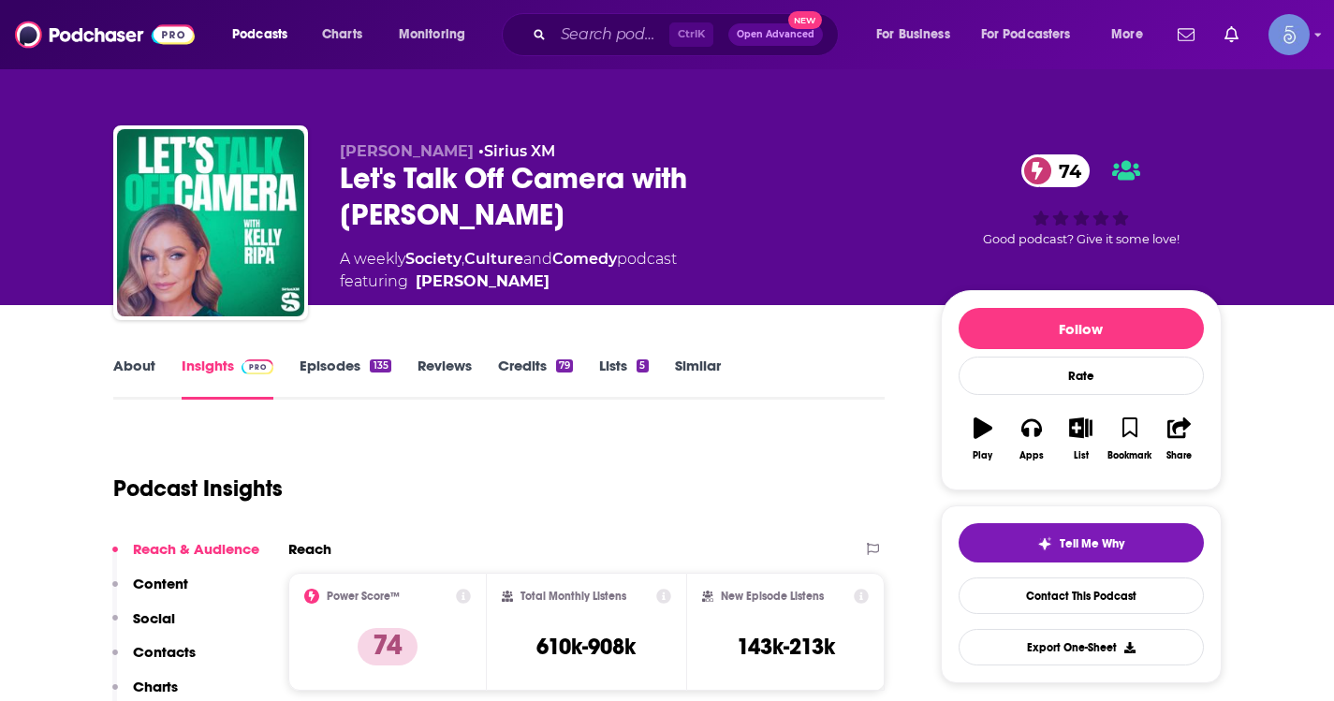
click at [351, 364] on link "Episodes 135" at bounding box center [345, 378] width 91 height 43
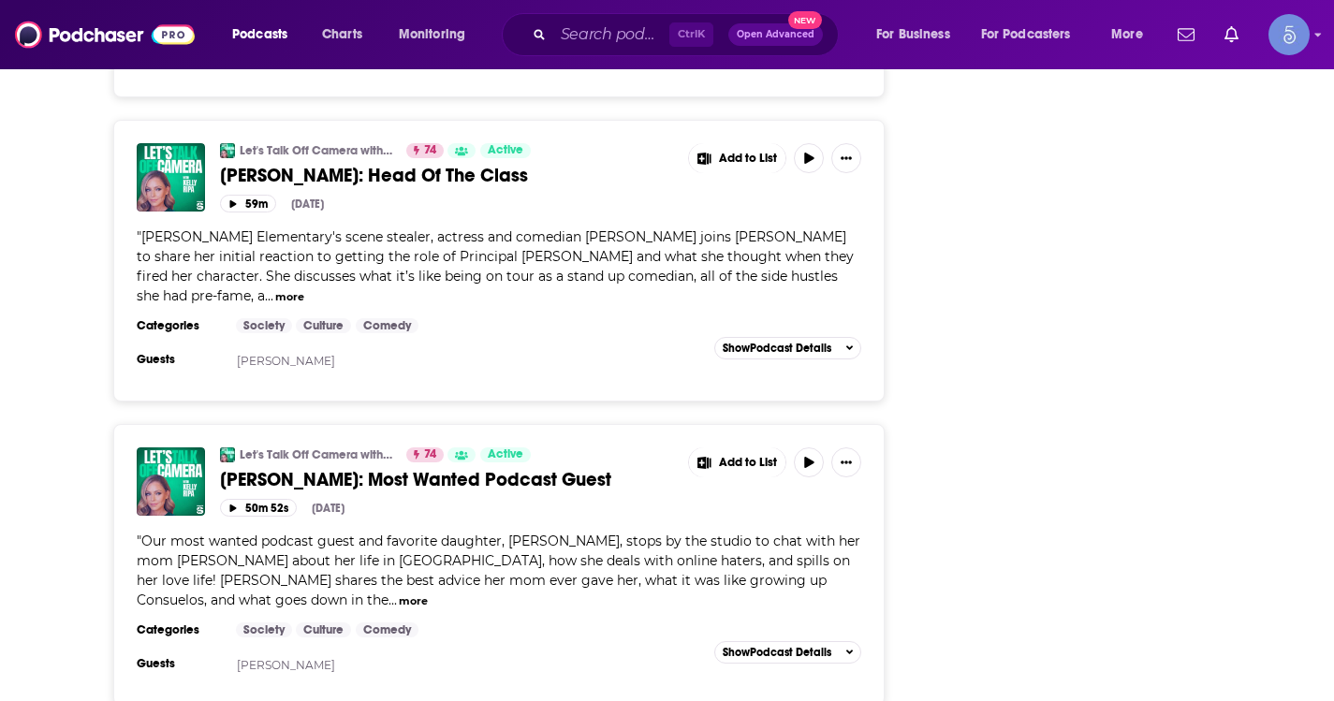
scroll to position [4213, 0]
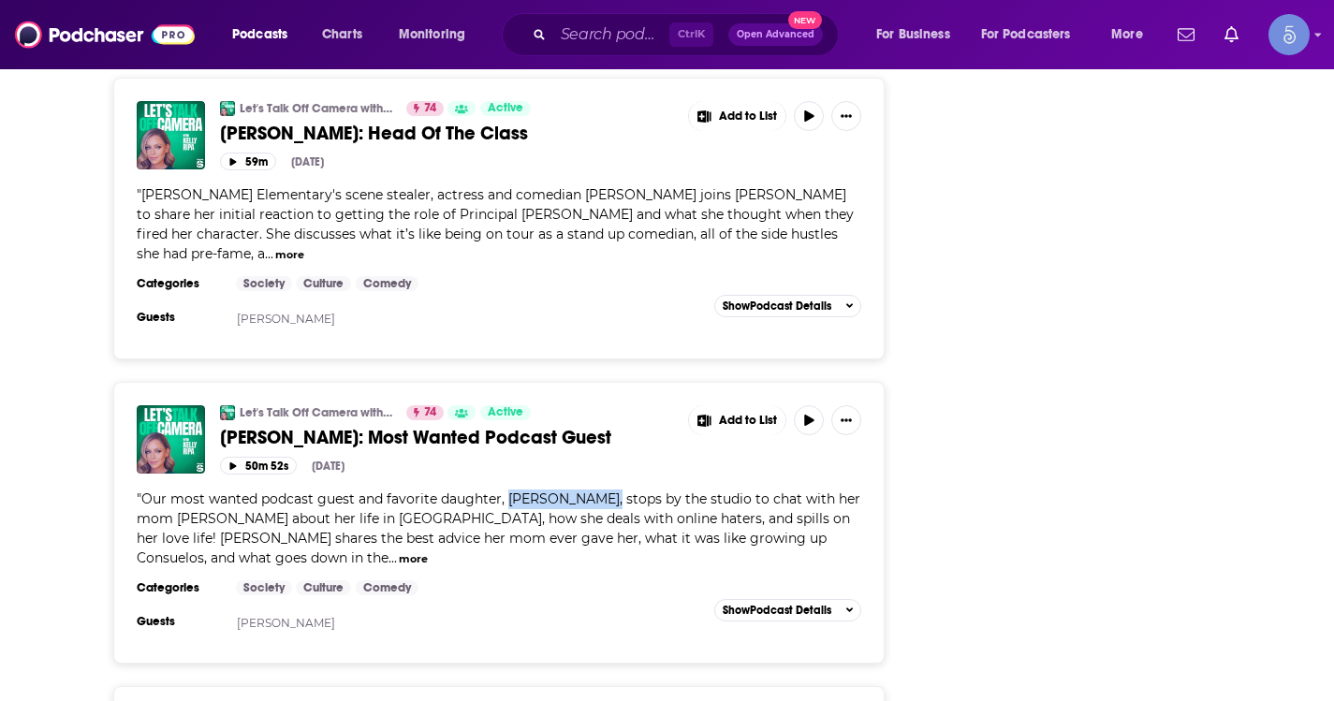
drag, startPoint x: 506, startPoint y: 292, endPoint x: 603, endPoint y: 303, distance: 98.0
click at [603, 491] on span "Our most wanted podcast guest and favorite daughter, [PERSON_NAME], stops by th…" at bounding box center [499, 529] width 724 height 76
copy span "[PERSON_NAME]"
click at [1080, 461] on div "Follow Rate Play Apps List Bookmark Share Tell Me Why Contact This Podcast Expo…" at bounding box center [1081, 162] width 281 height 8170
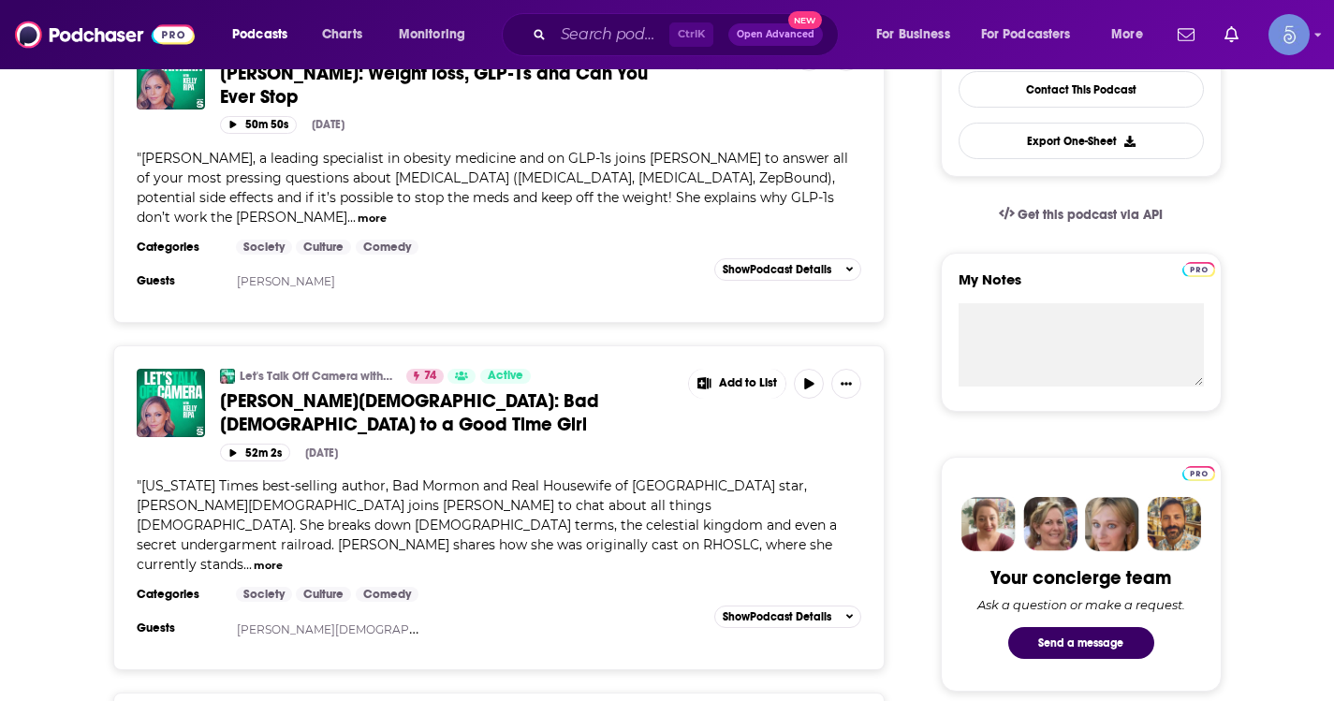
scroll to position [0, 0]
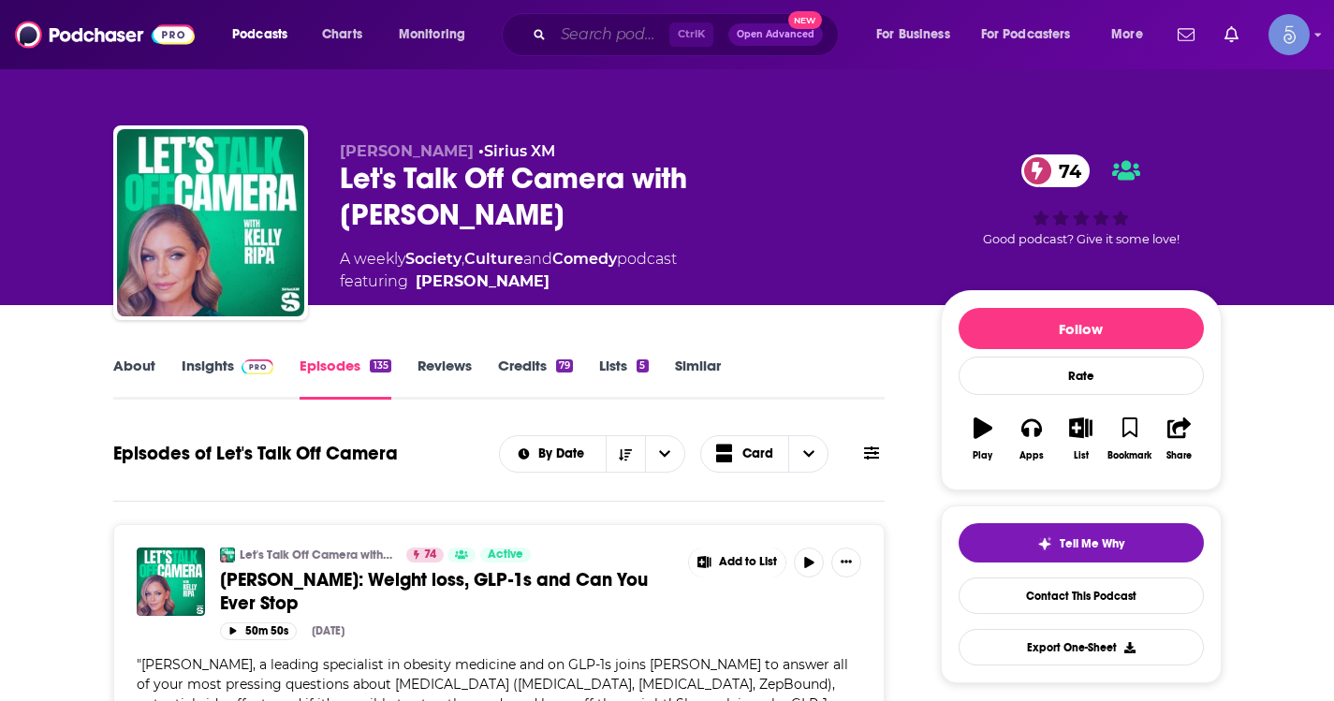
click at [573, 40] on input "Search podcasts, credits, & more..." at bounding box center [611, 35] width 116 height 30
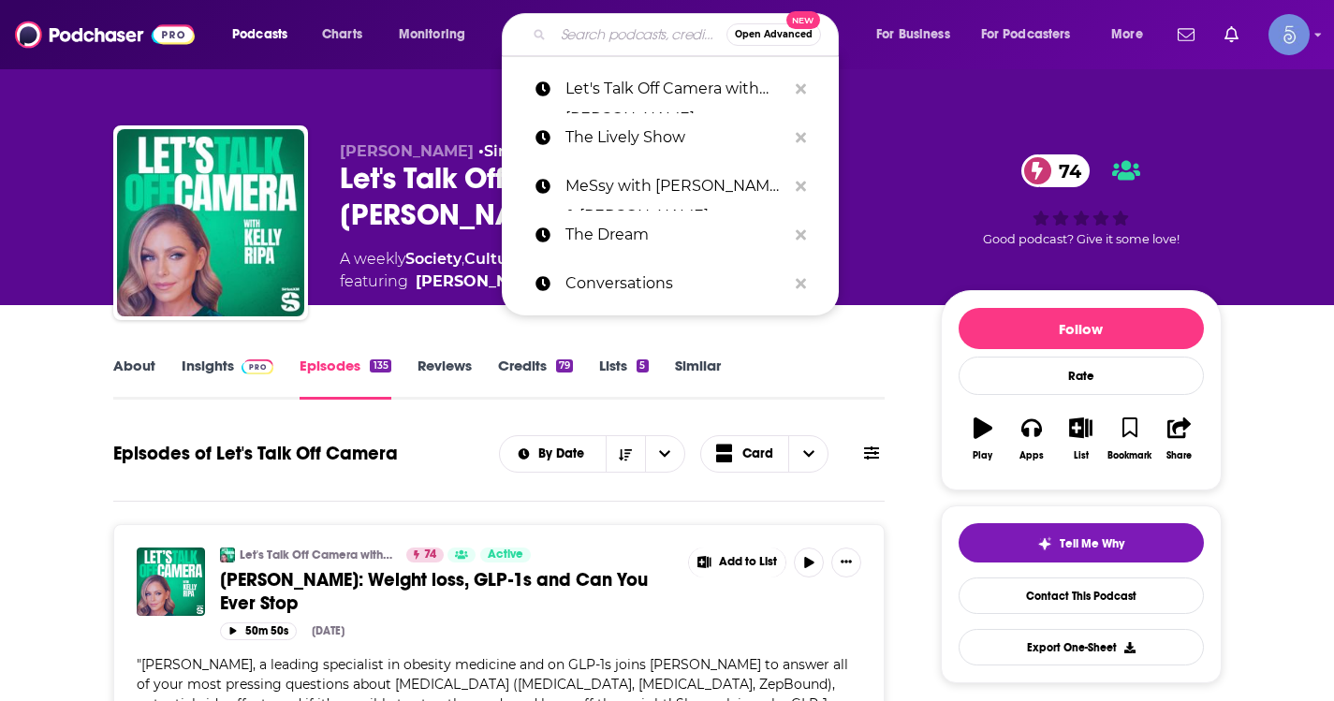
paste input "Woman Evolve with [PERSON_NAME] [PERSON_NAME]"
type input "Woman Evolve with [PERSON_NAME] [PERSON_NAME]"
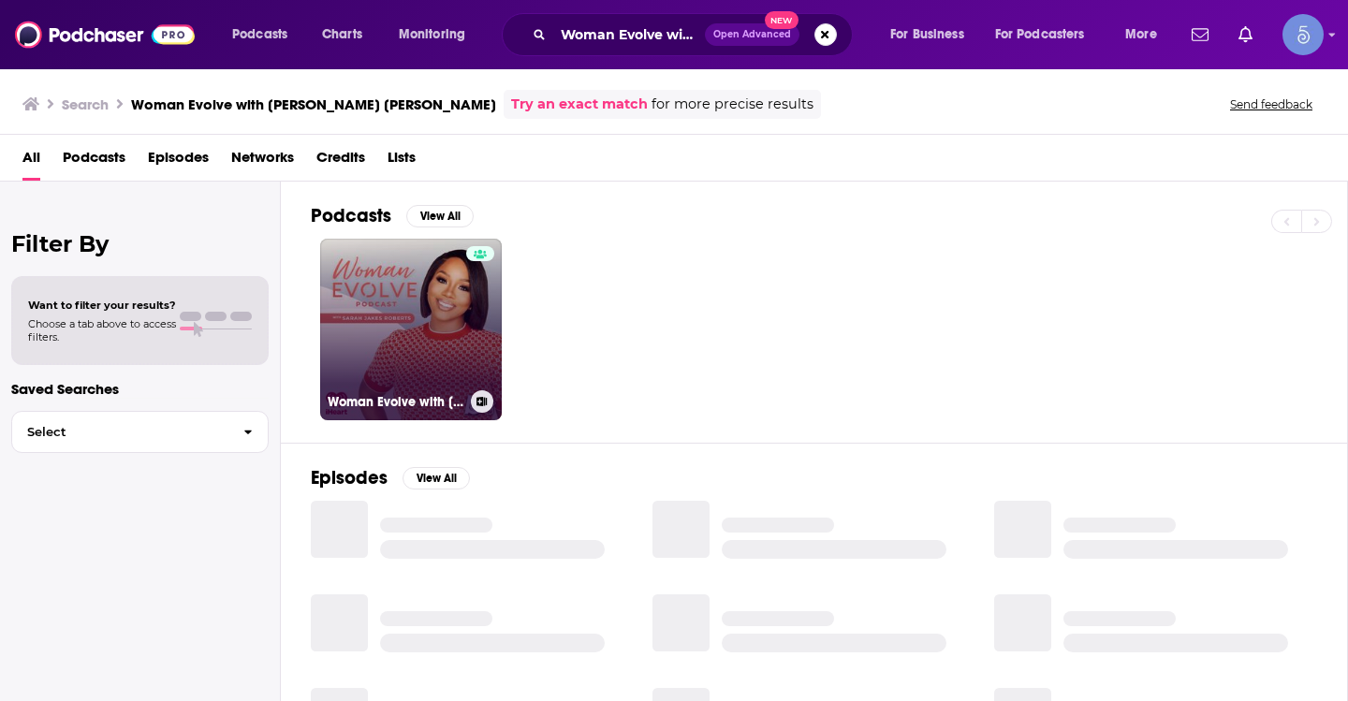
click at [410, 325] on link "Woman Evolve with [PERSON_NAME] [PERSON_NAME]" at bounding box center [411, 330] width 182 height 182
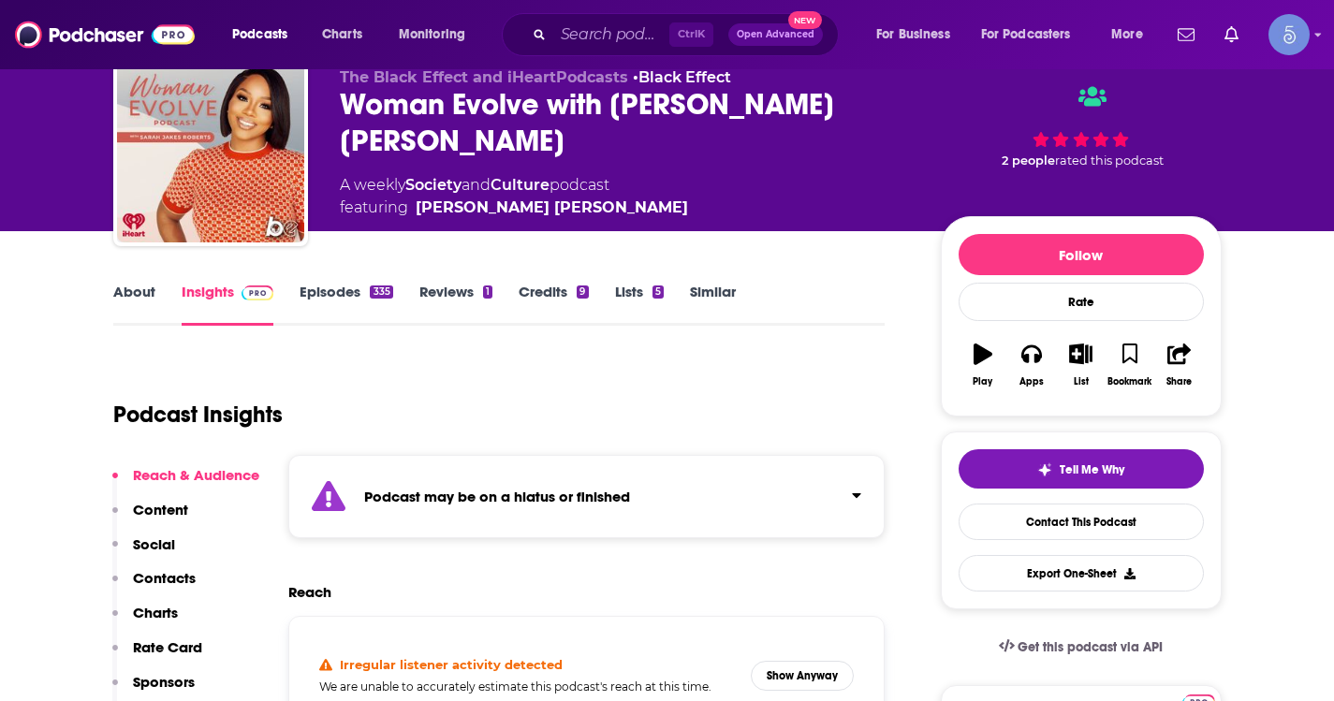
scroll to position [187, 0]
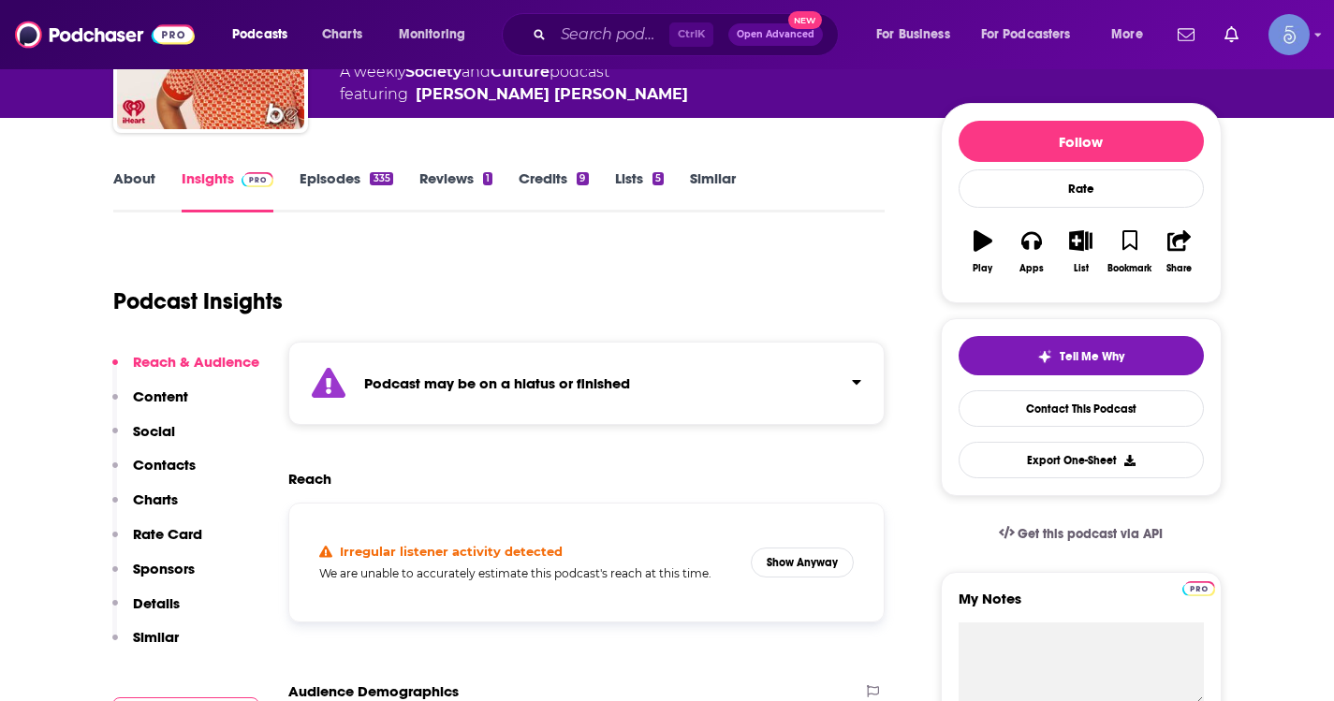
click at [138, 175] on link "About" at bounding box center [134, 190] width 42 height 43
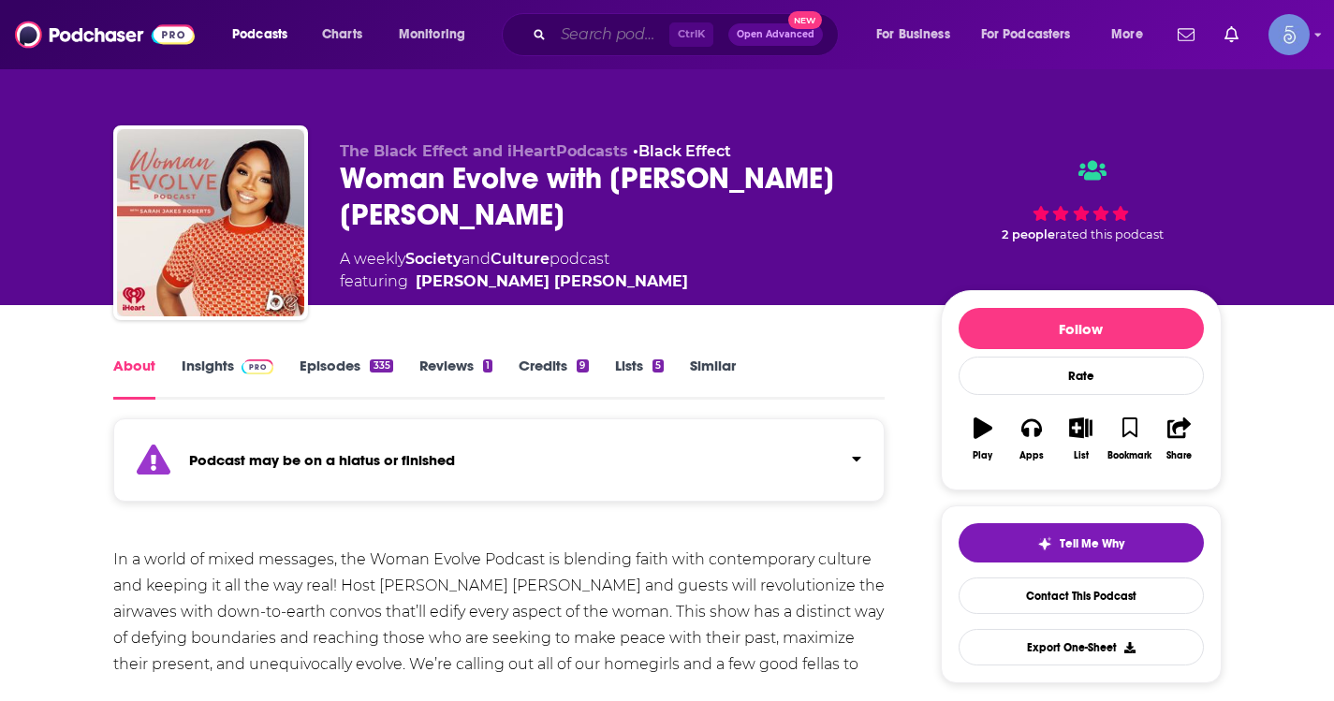
click at [640, 39] on input "Search podcasts, credits, & more..." at bounding box center [611, 35] width 116 height 30
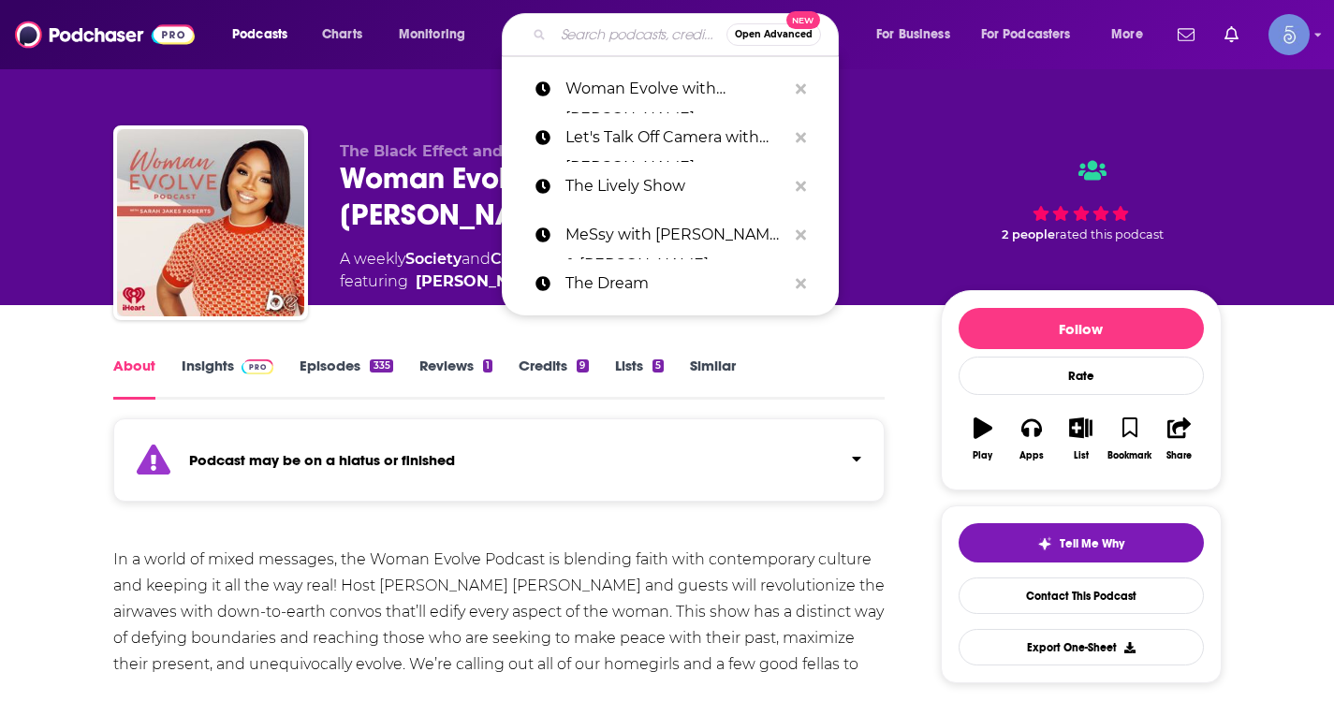
paste input "Flightless Bird"
type input "Flightless Bird"
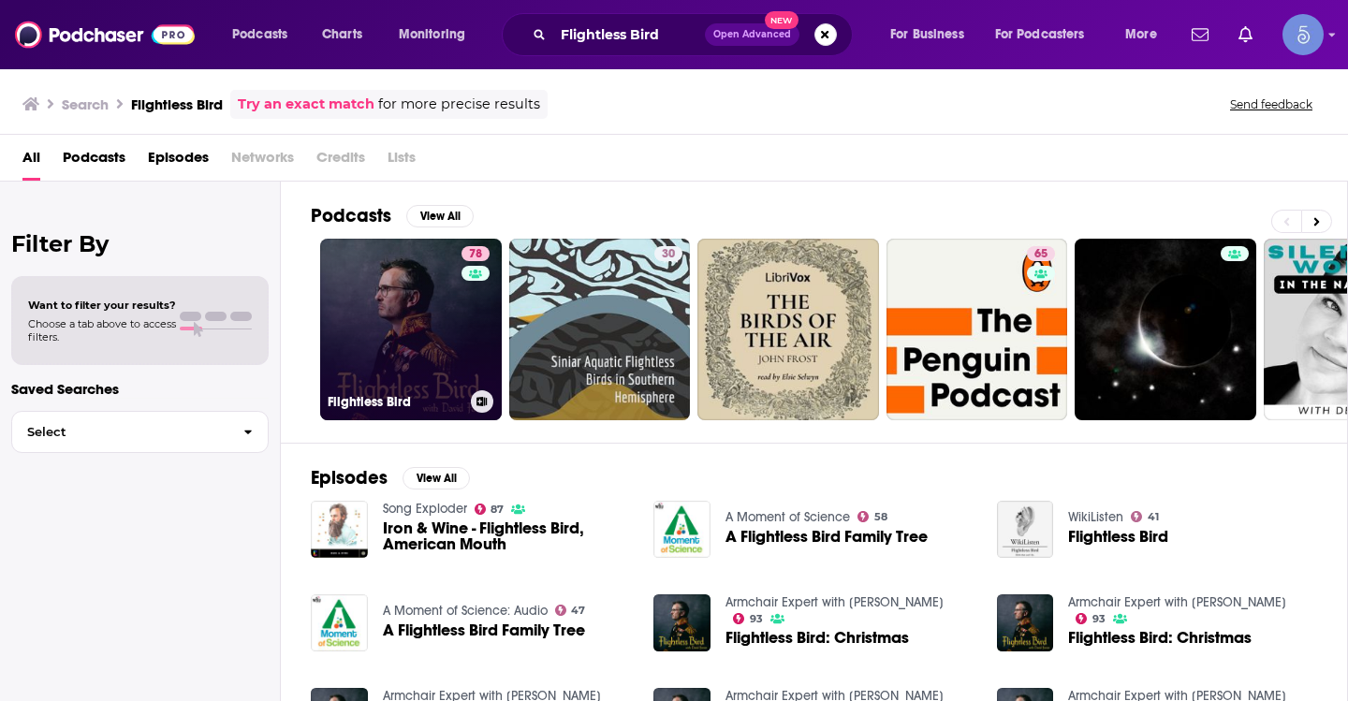
click at [381, 332] on link "78 Flightless Bird" at bounding box center [411, 330] width 182 height 182
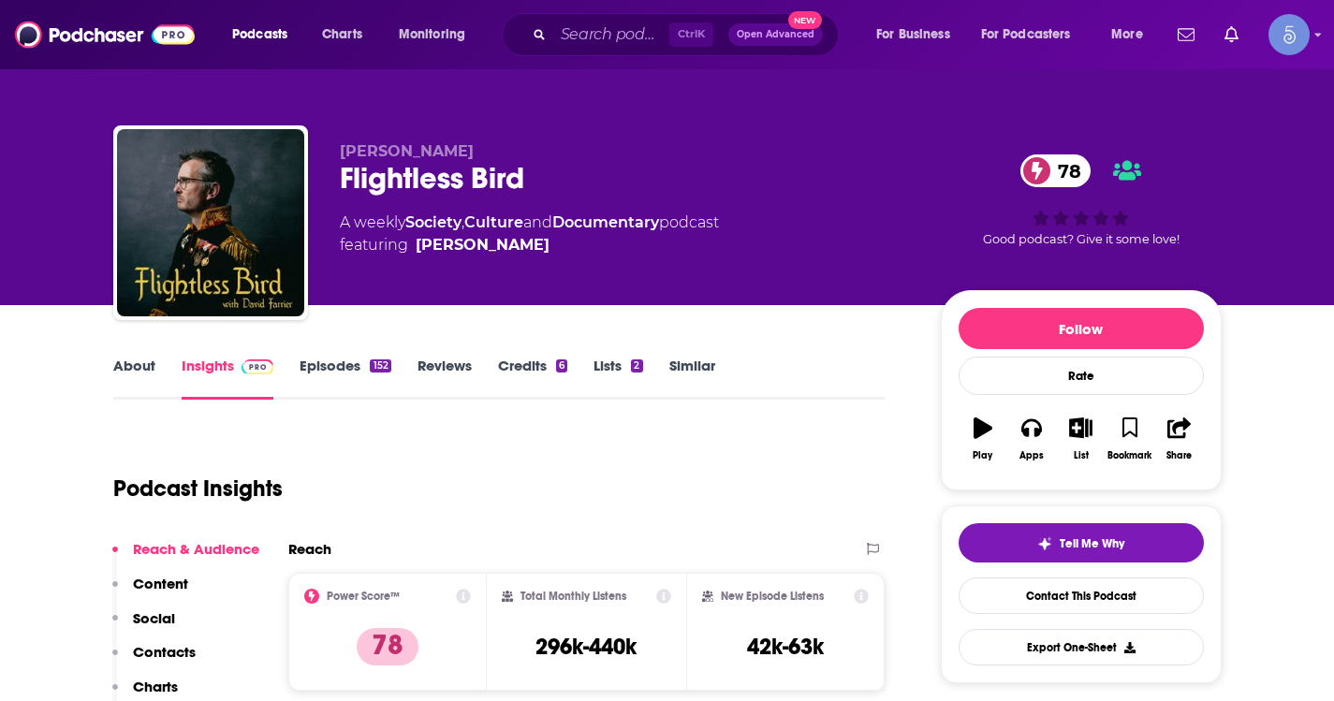
click at [128, 378] on link "About" at bounding box center [134, 378] width 42 height 43
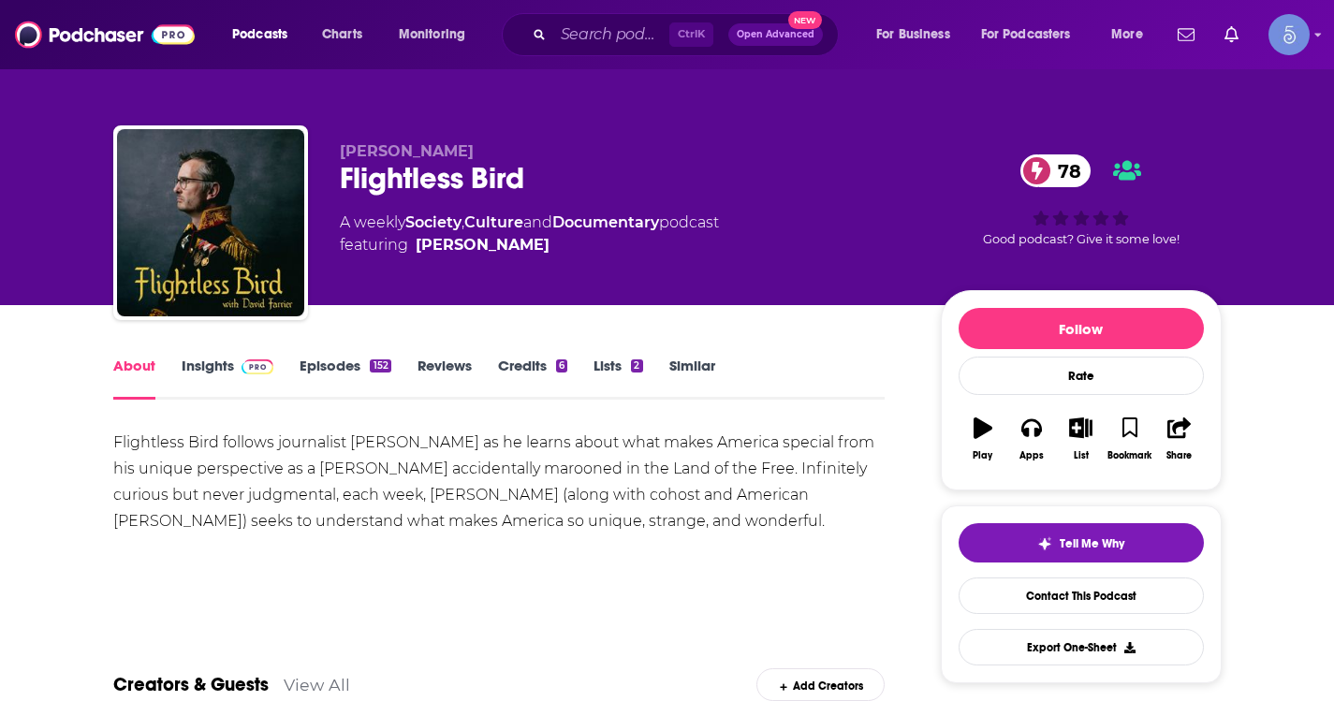
click at [318, 372] on link "Episodes 152" at bounding box center [345, 378] width 91 height 43
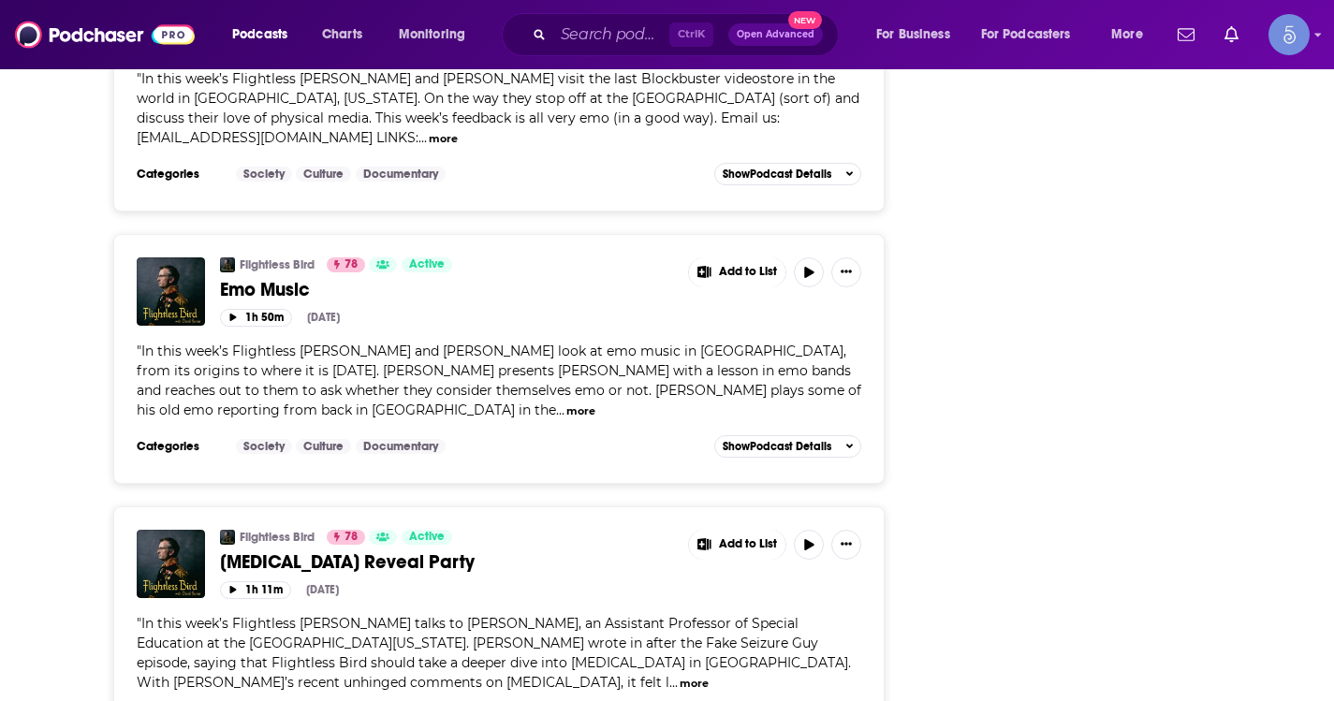
scroll to position [5898, 0]
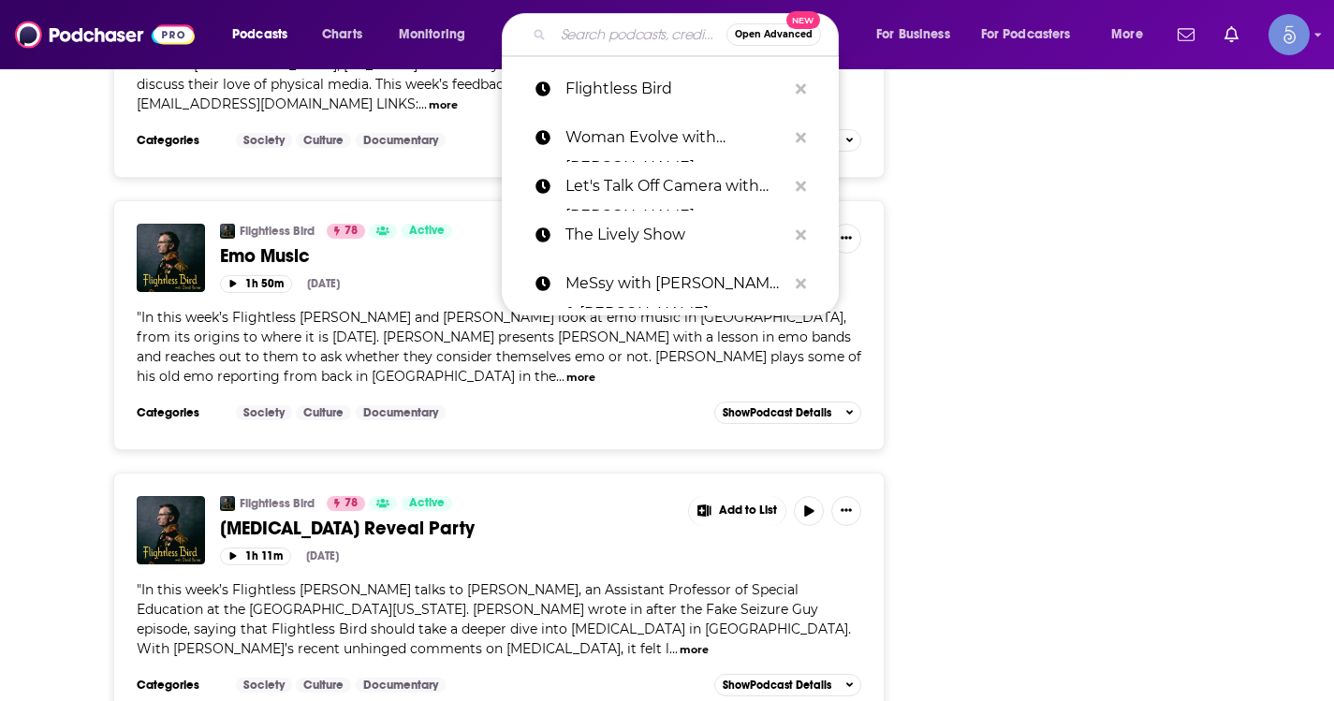
click at [636, 47] on input "Search podcasts, credits, & more..." at bounding box center [639, 35] width 173 height 30
paste input "[PERSON_NAME] on Love"
type input "[PERSON_NAME] on Love"
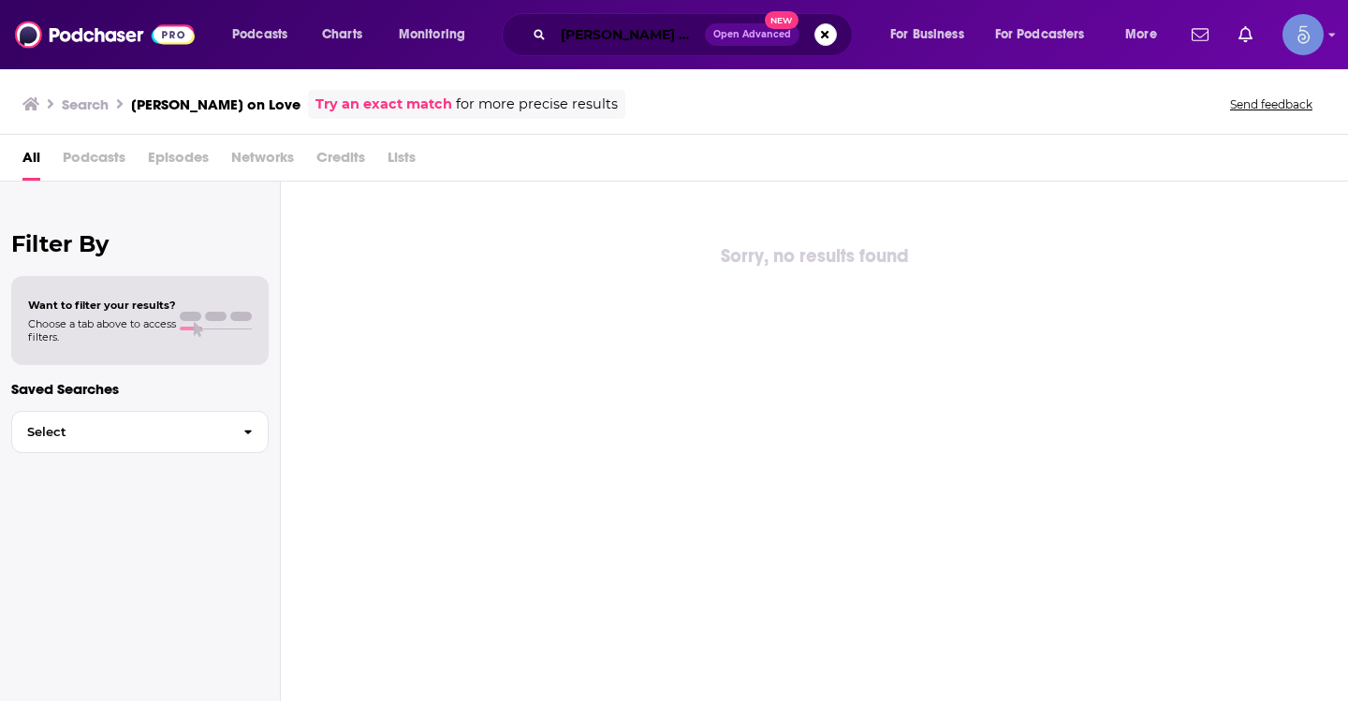
click at [587, 26] on input "[PERSON_NAME] on Love" at bounding box center [629, 35] width 152 height 30
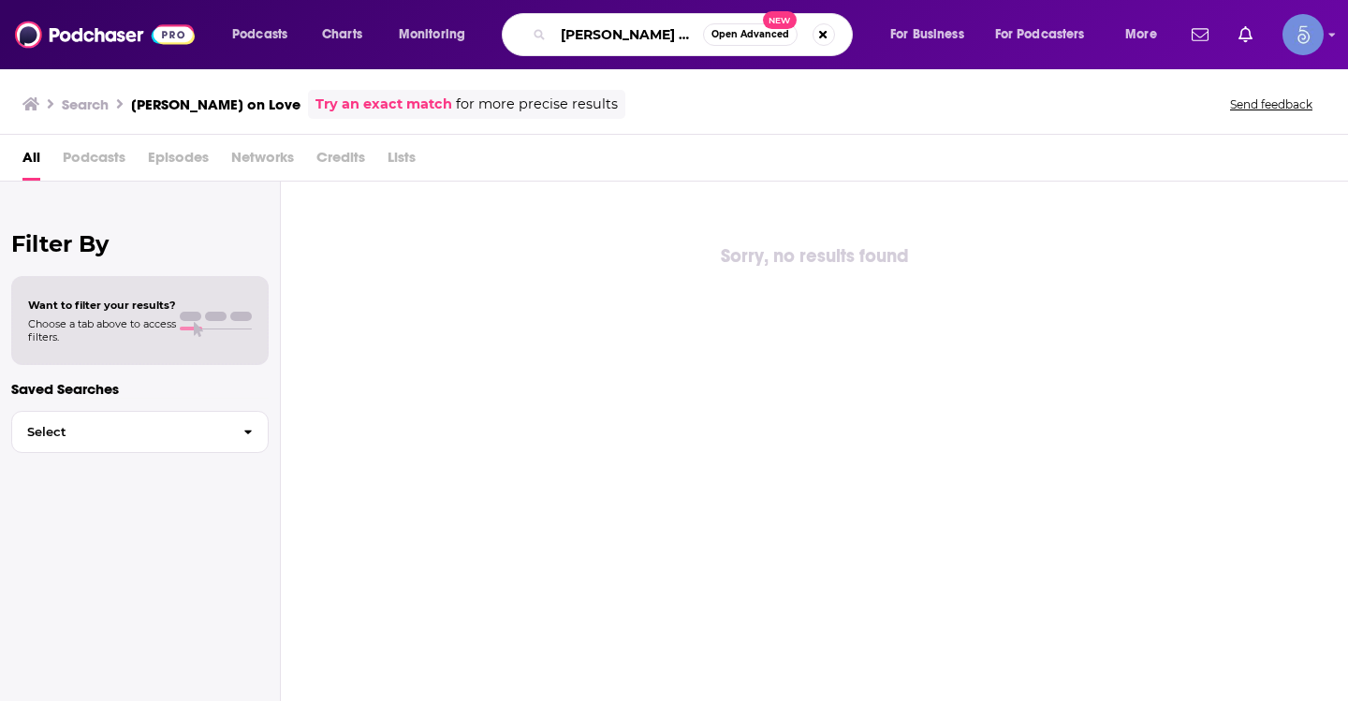
click at [587, 26] on input "[PERSON_NAME] on Love" at bounding box center [628, 35] width 150 height 30
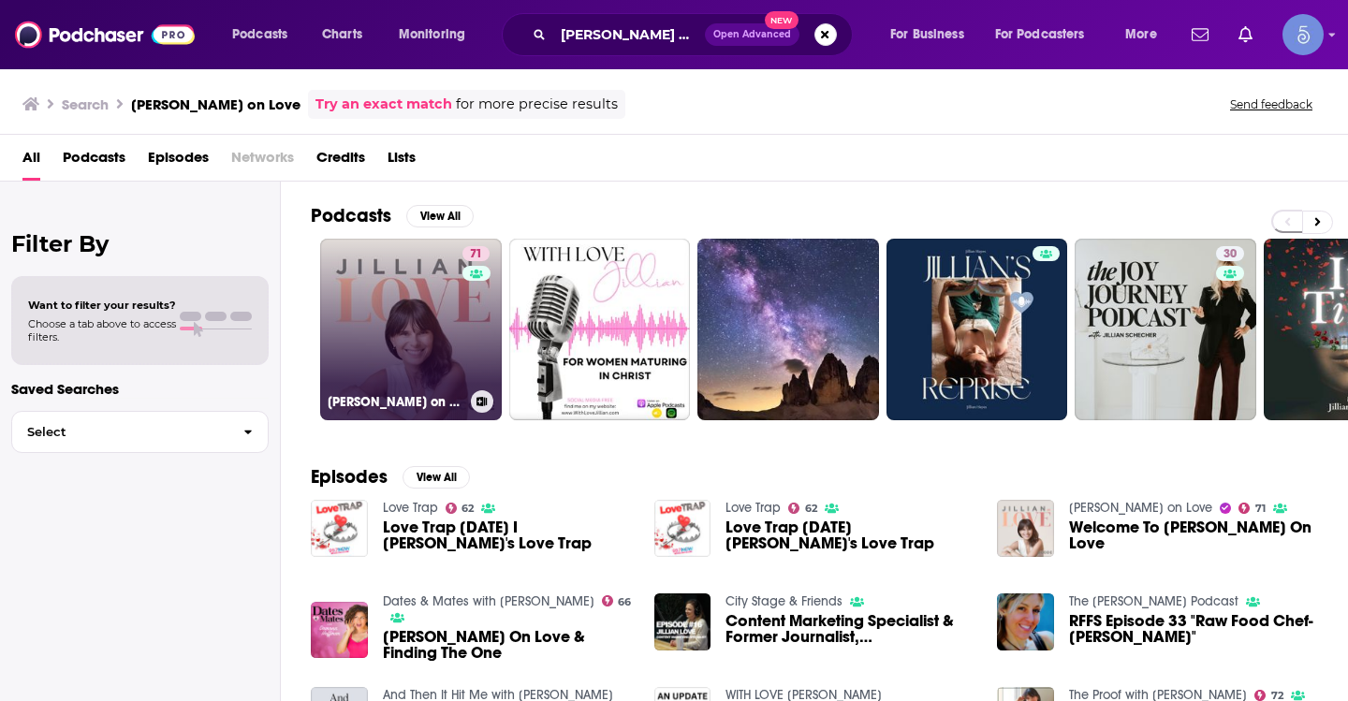
click at [408, 365] on link "71 [PERSON_NAME] on Love" at bounding box center [411, 330] width 182 height 182
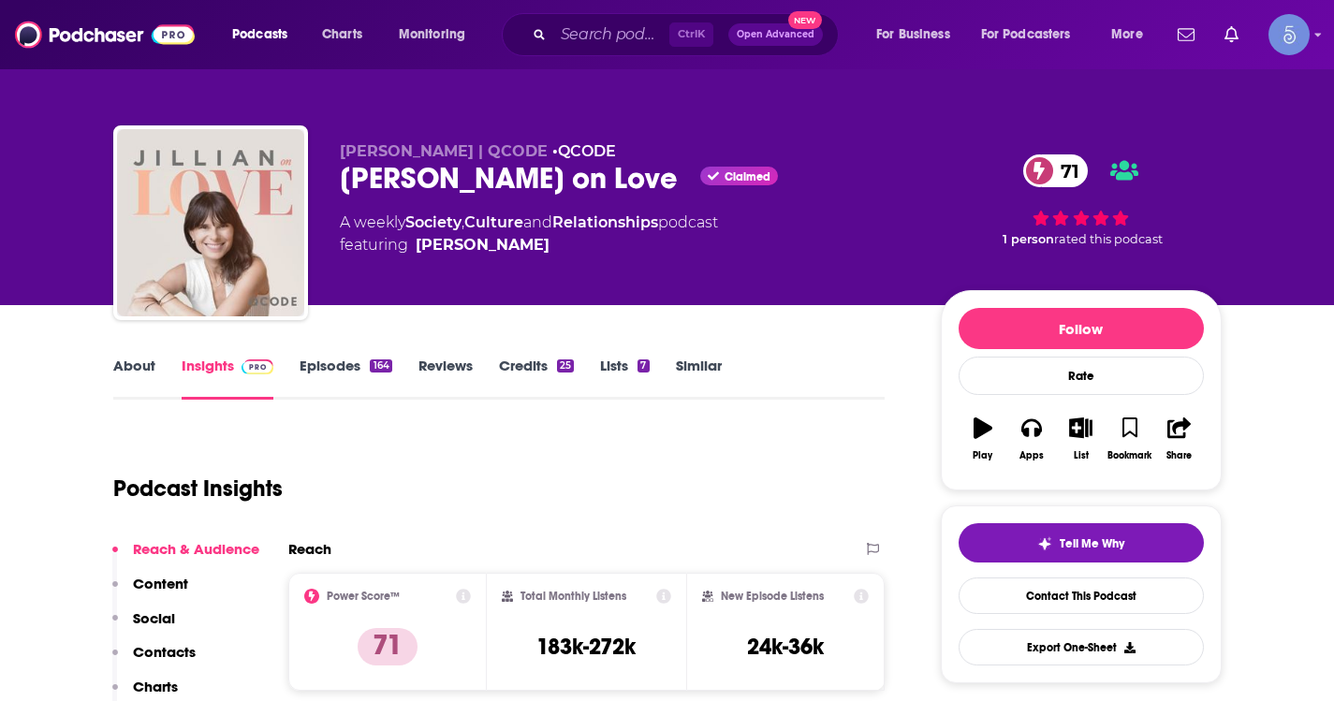
click at [149, 366] on link "About" at bounding box center [134, 378] width 42 height 43
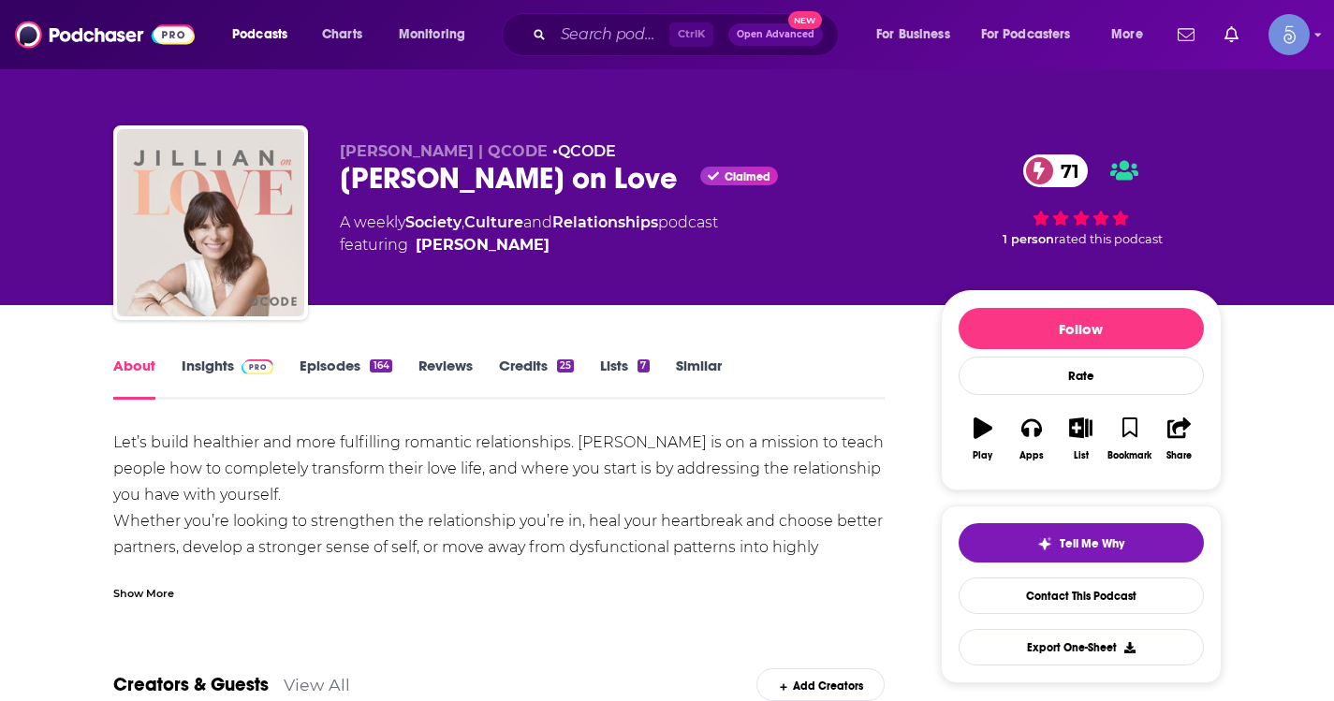
click at [152, 596] on div "Show More" at bounding box center [143, 592] width 61 height 18
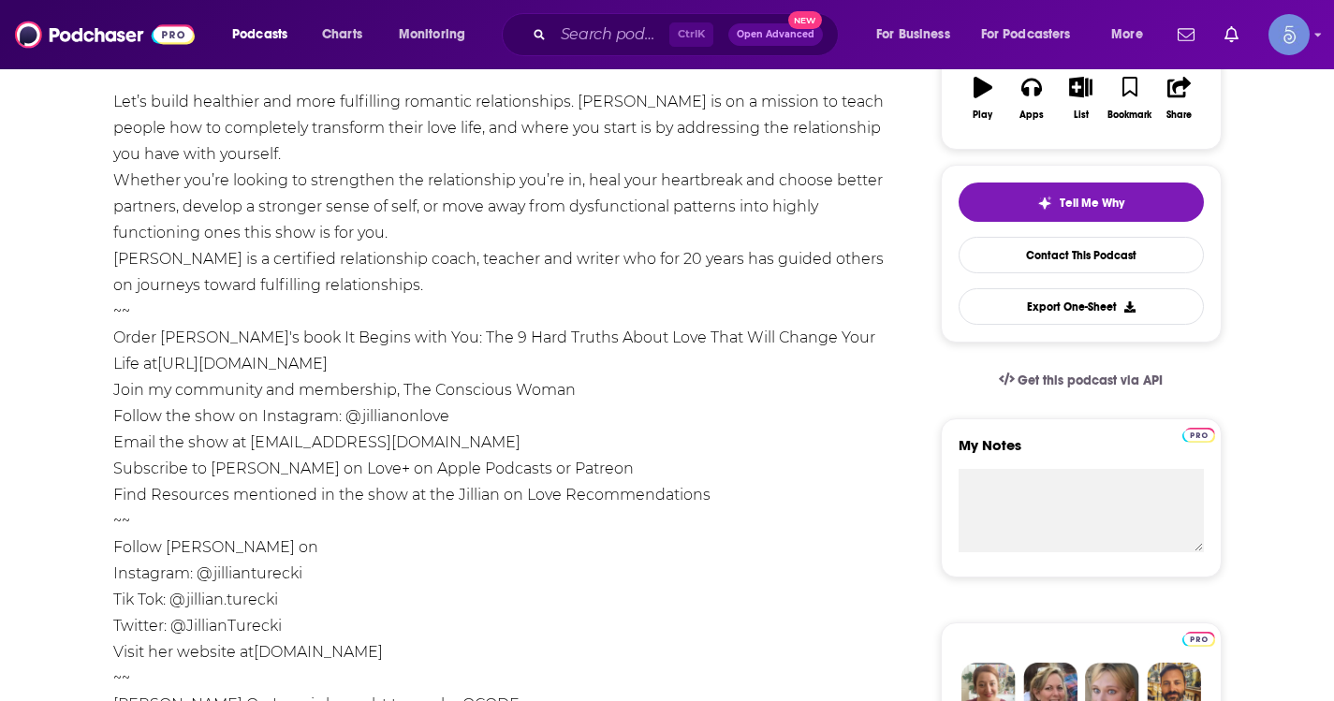
scroll to position [374, 0]
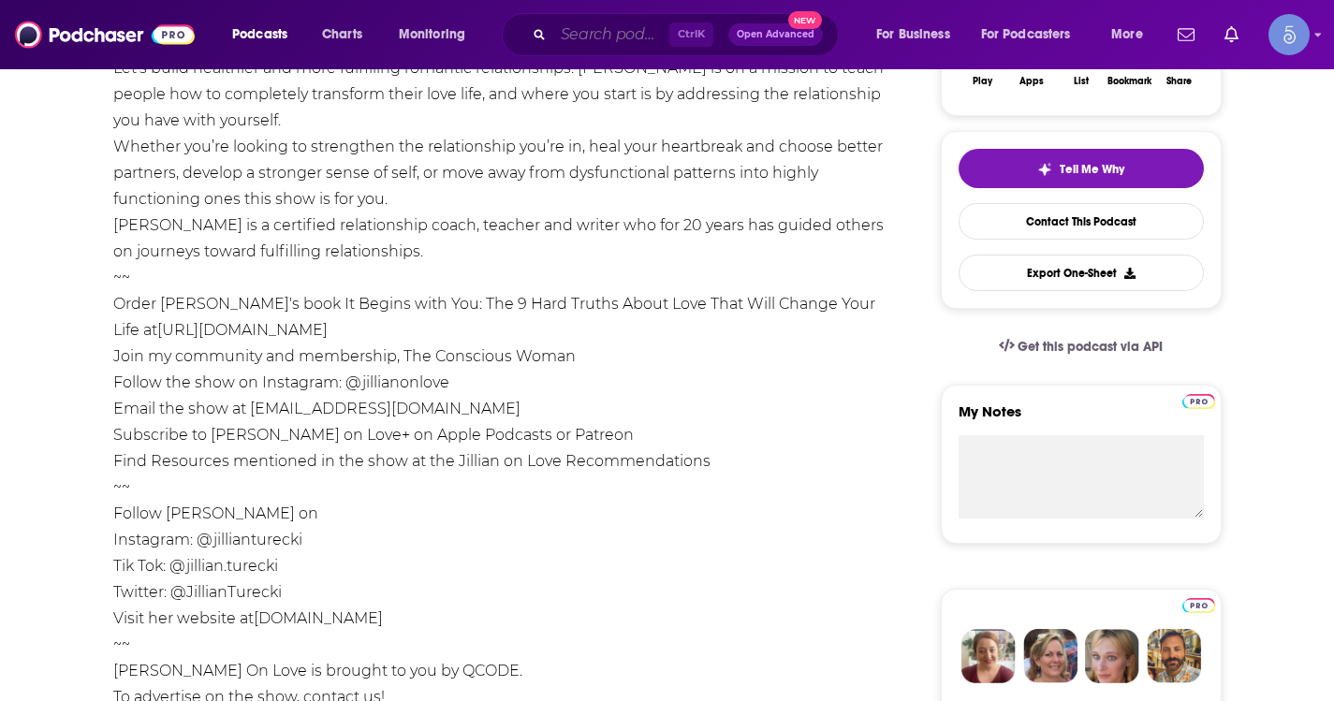
click at [639, 33] on input "Search podcasts, credits, & more..." at bounding box center [611, 35] width 116 height 30
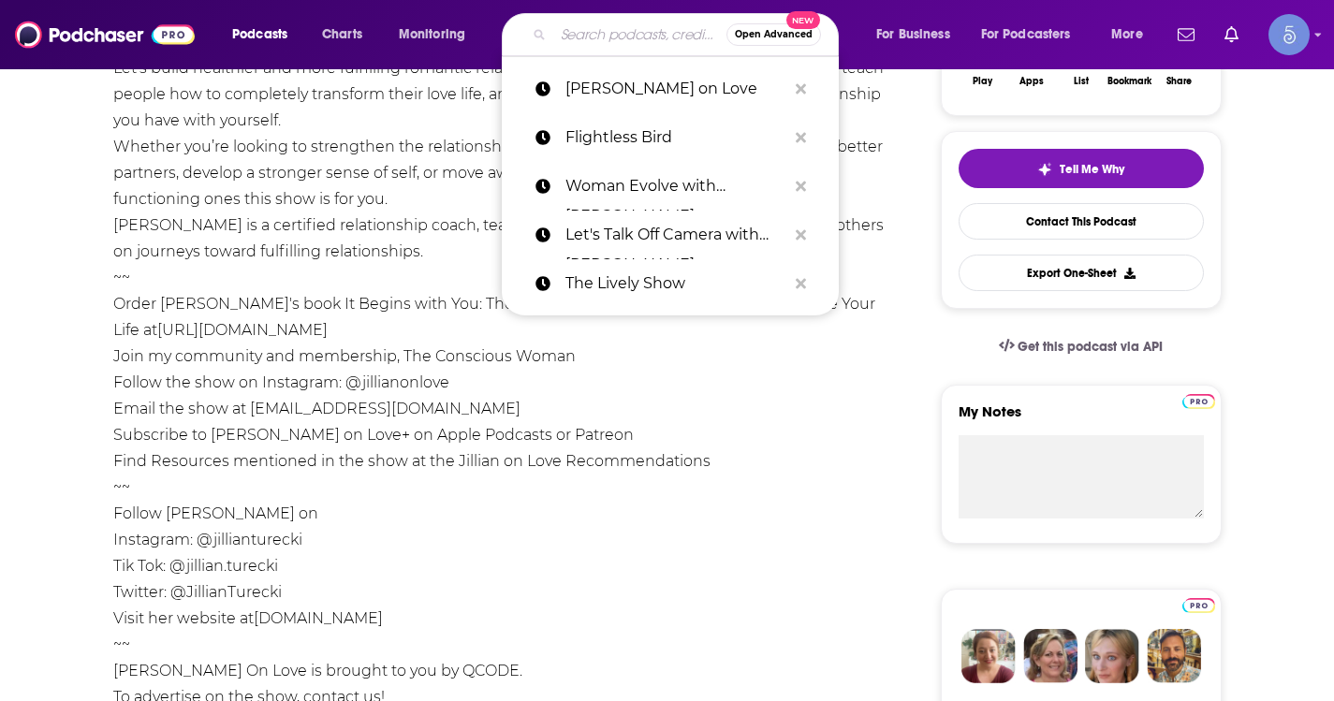
paste input "Women of Impact"
type input "Women of Impact"
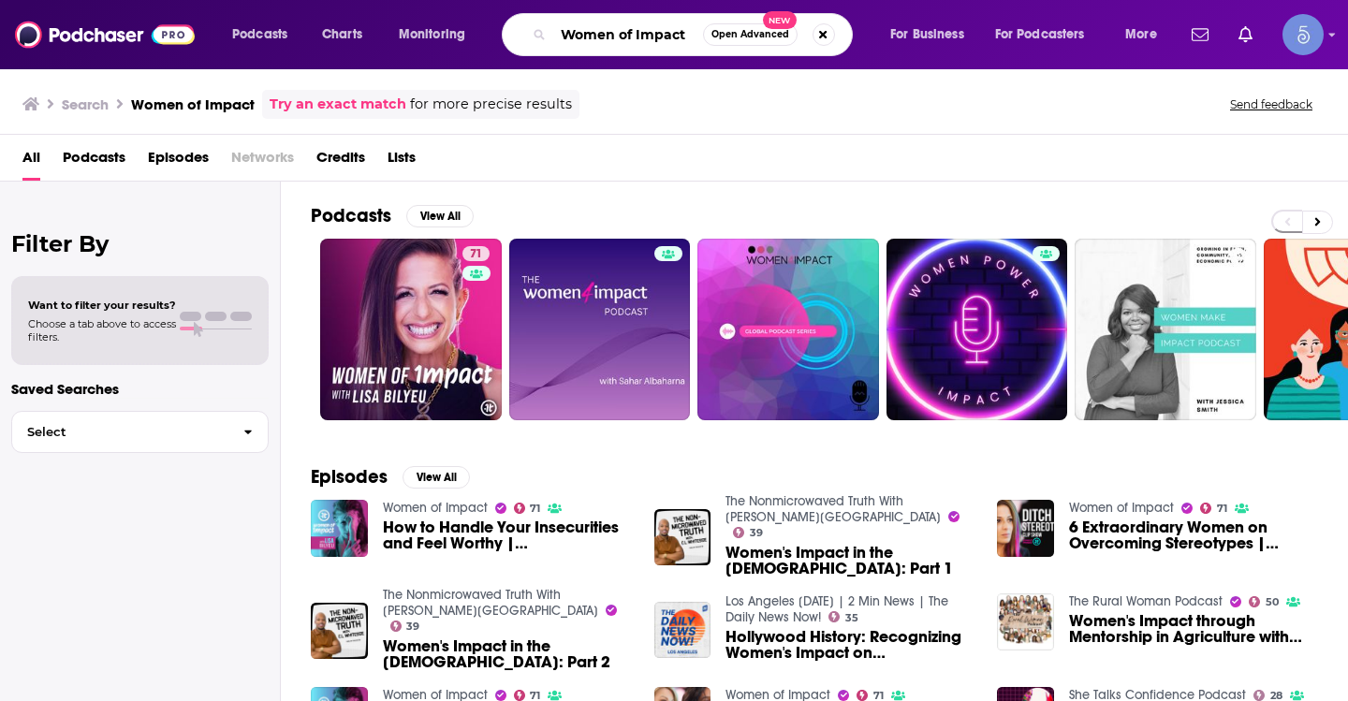
click at [638, 33] on input "Women of Impact" at bounding box center [628, 35] width 150 height 30
paste input "Everything Happens with Kate Bowler"
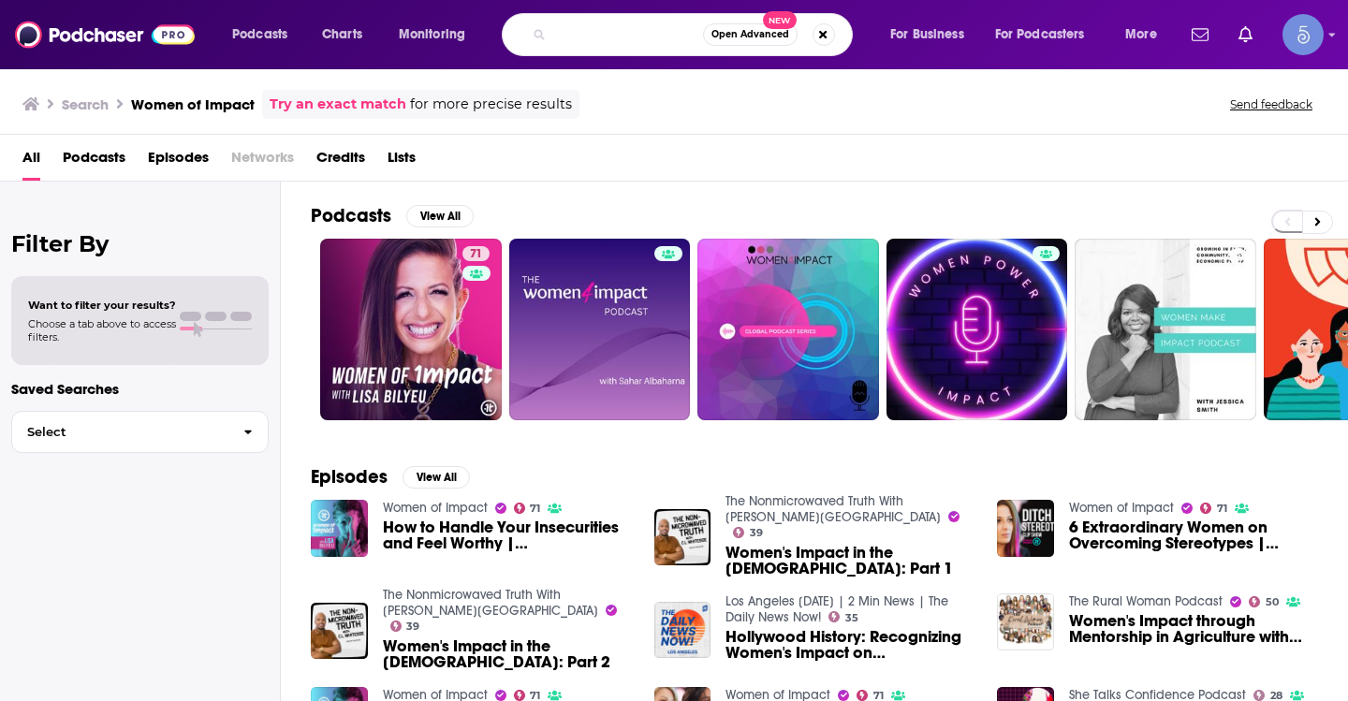
type input "Everything Happens with Kate Bowler"
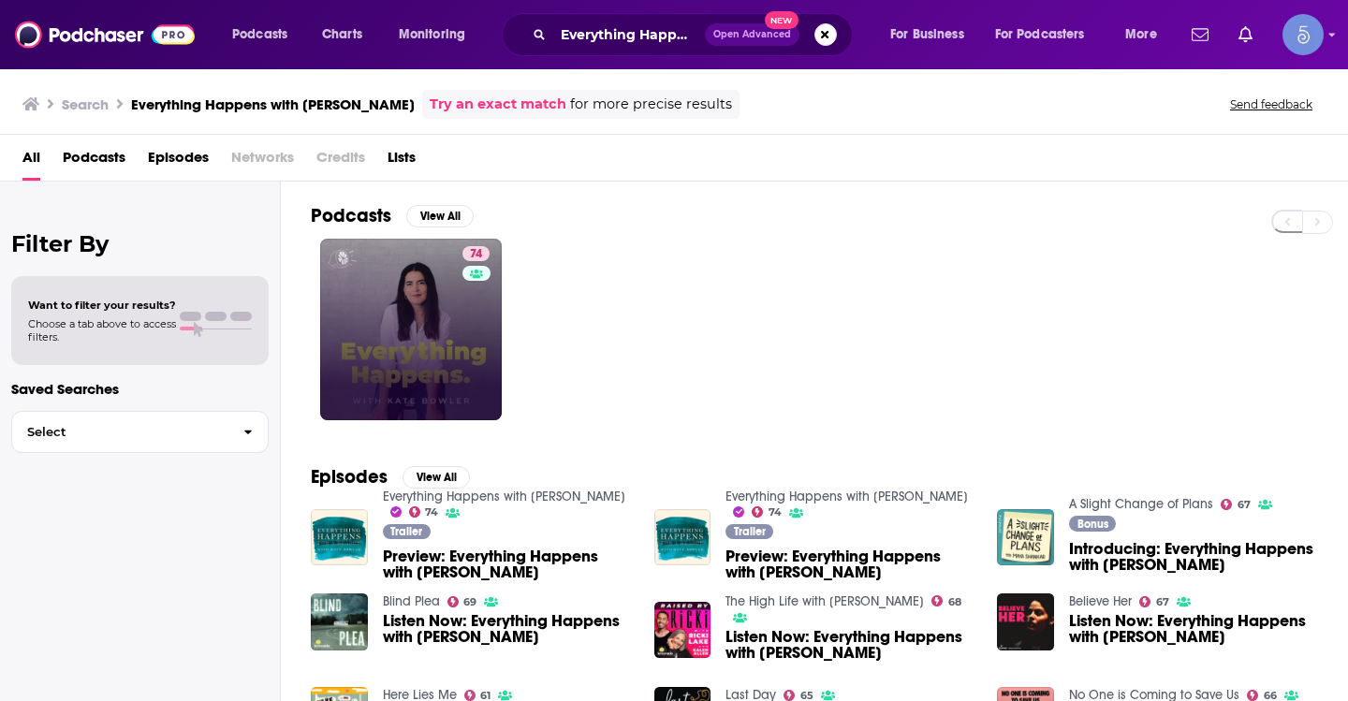
click at [449, 290] on link "74" at bounding box center [411, 330] width 182 height 182
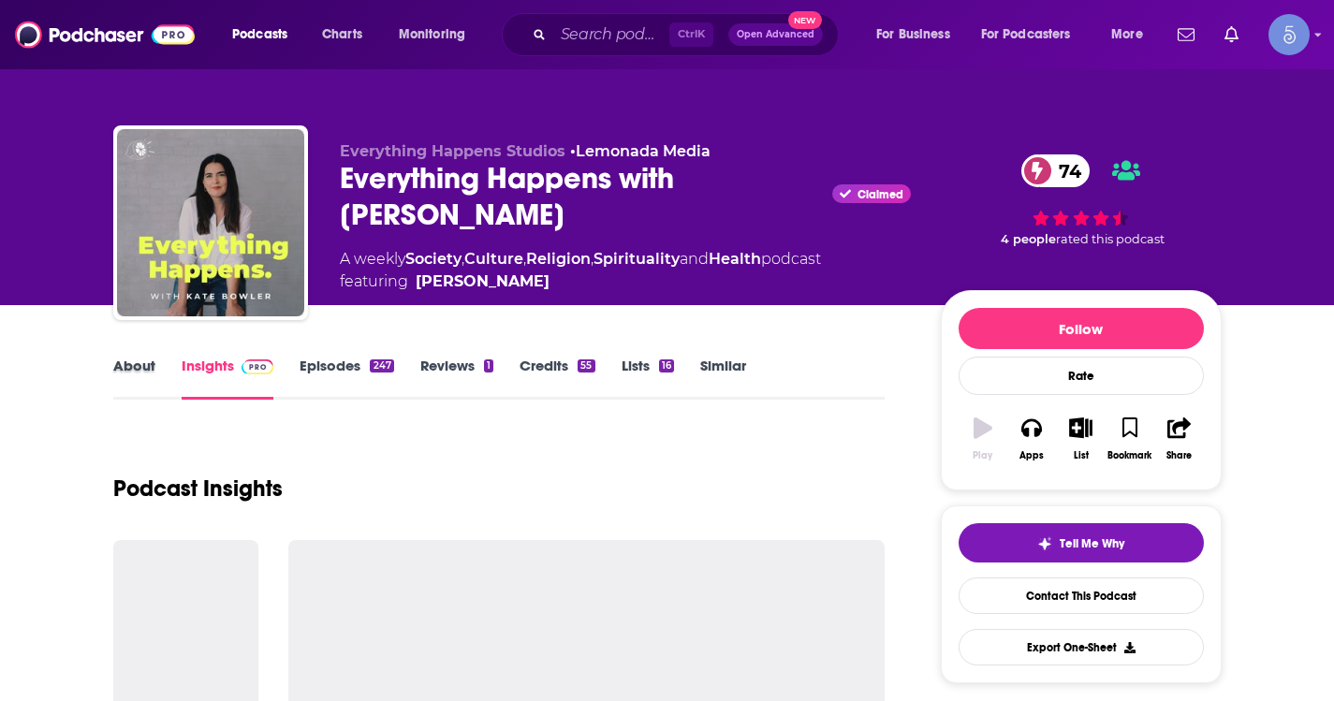
click at [159, 373] on div "About" at bounding box center [147, 378] width 68 height 43
click at [150, 370] on link "About" at bounding box center [134, 378] width 42 height 43
